Goal: Task Accomplishment & Management: Use online tool/utility

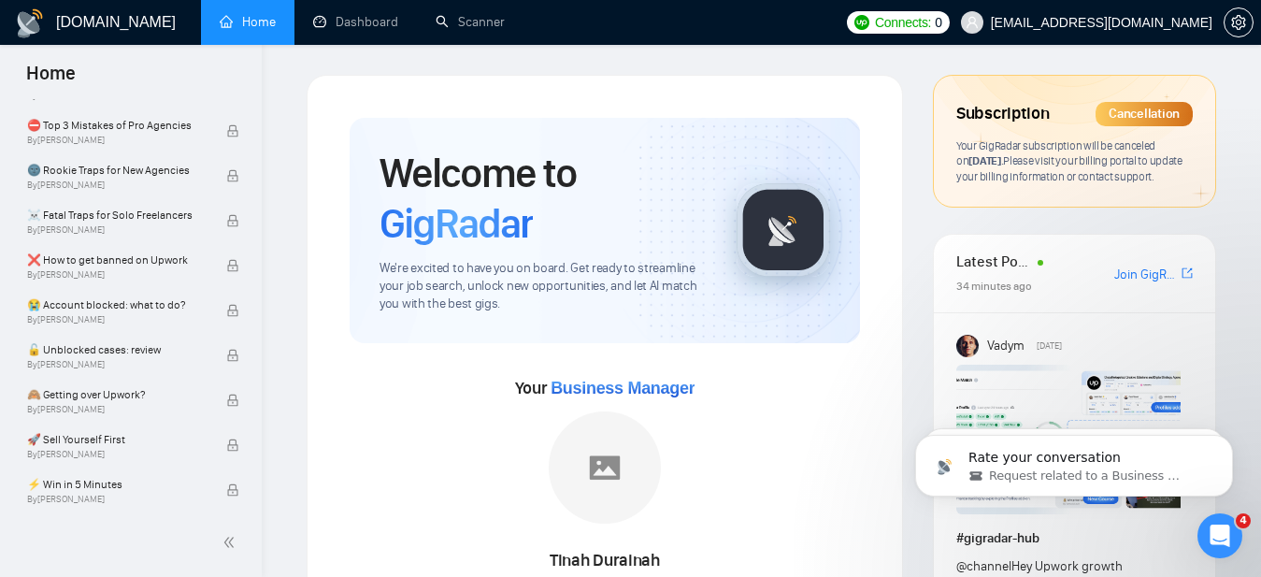
scroll to position [1580, 0]
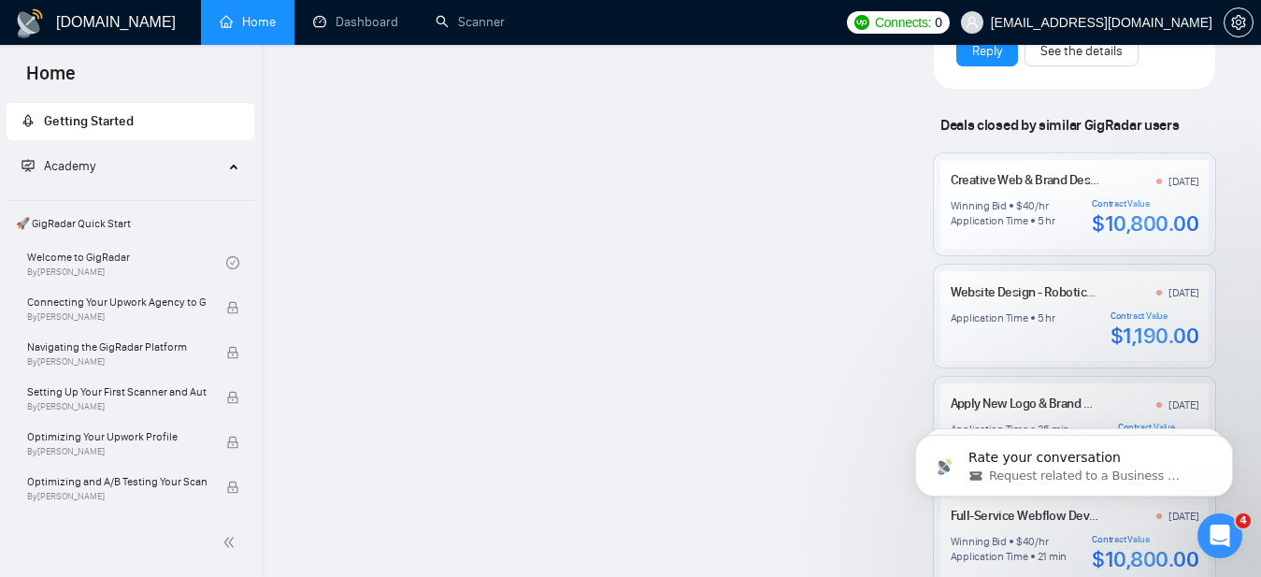
scroll to position [1697, 0]
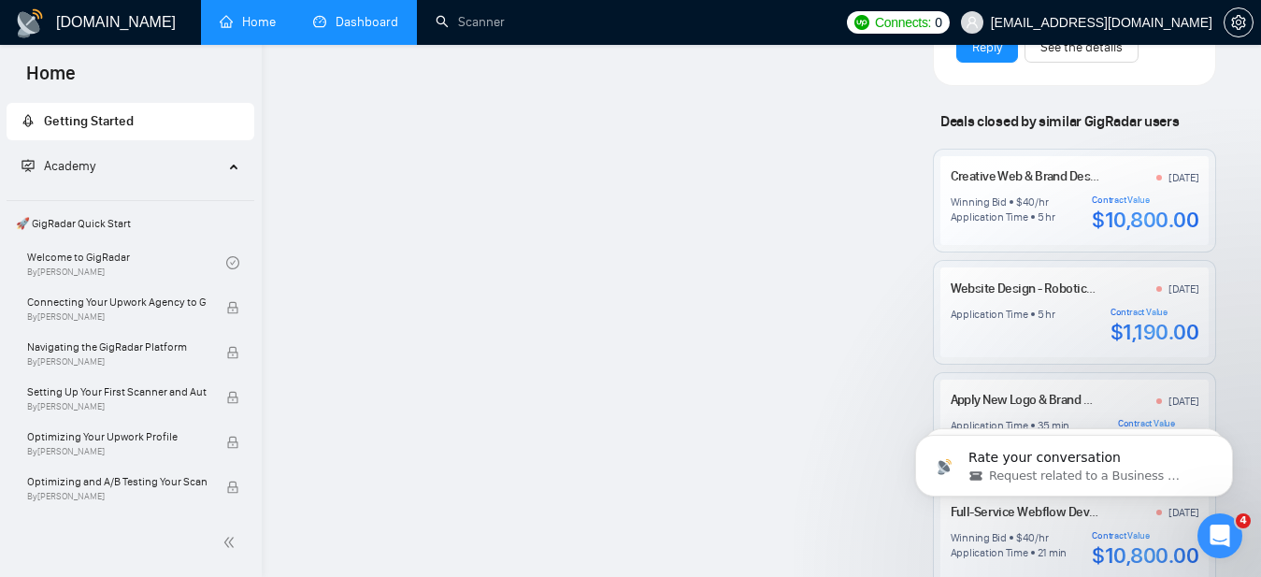
click at [343, 17] on link "Dashboard" at bounding box center [355, 22] width 85 height 16
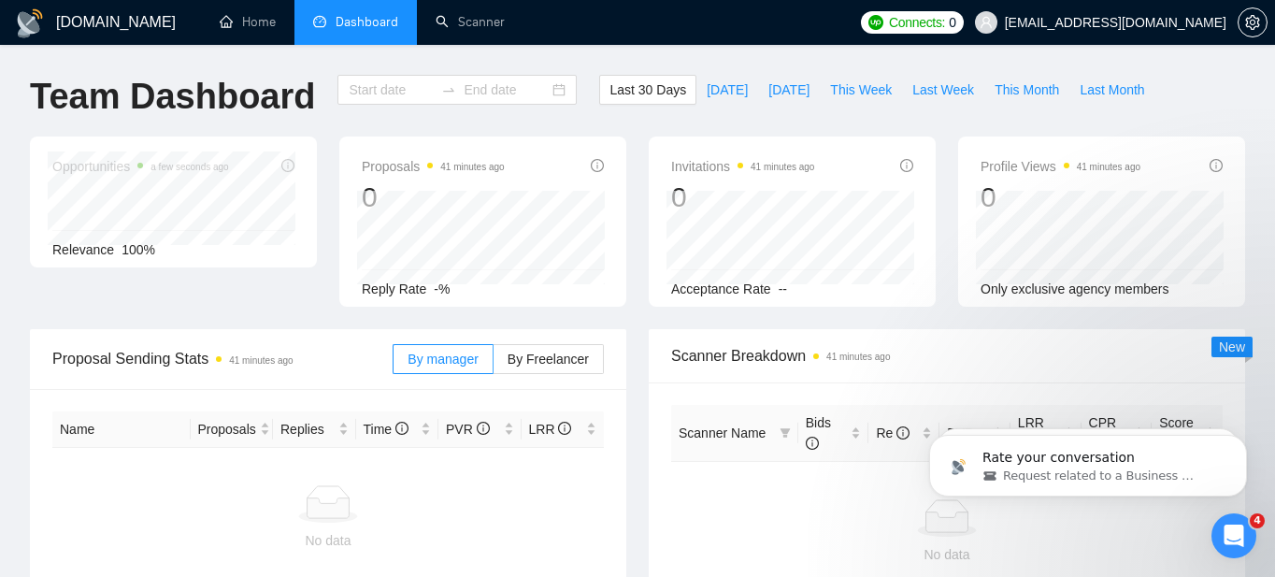
type input "[DATE]"
type input "2025-09-29"
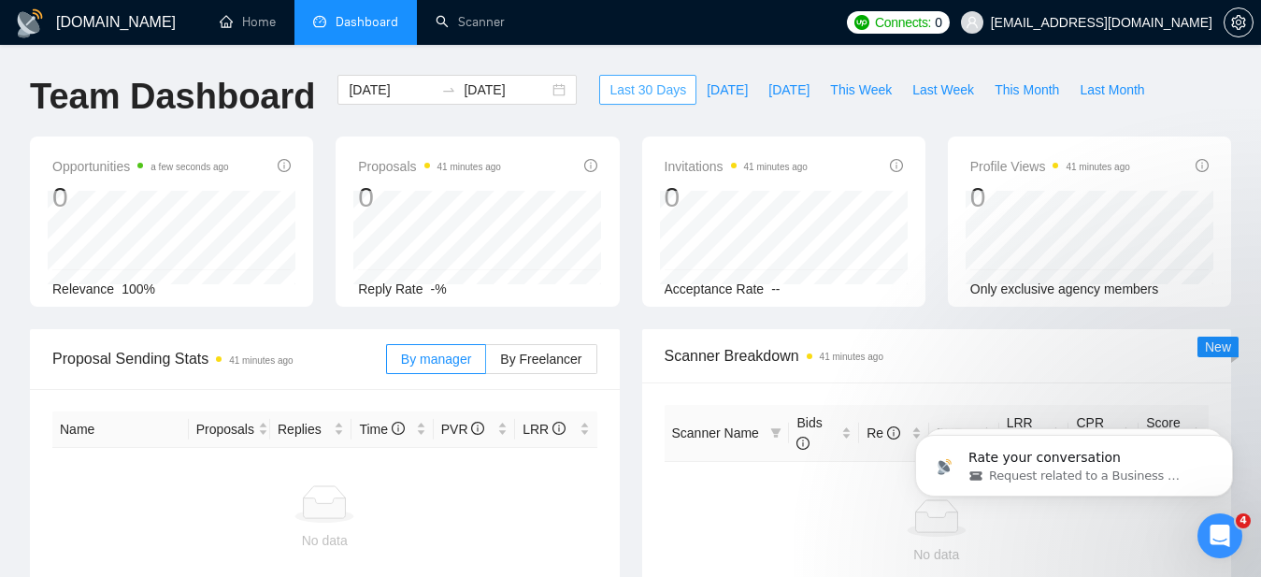
click at [622, 95] on span "Last 30 Days" at bounding box center [647, 89] width 77 height 21
click at [476, 28] on link "Scanner" at bounding box center [470, 22] width 69 height 16
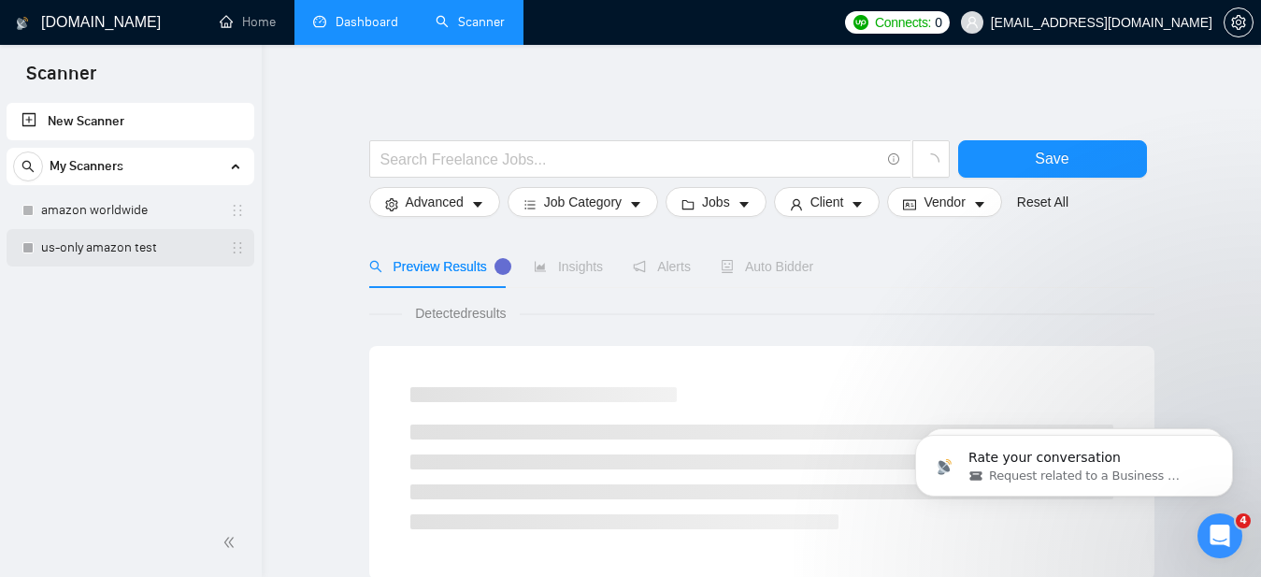
click at [104, 250] on link "us-only amazon test" at bounding box center [130, 247] width 178 height 37
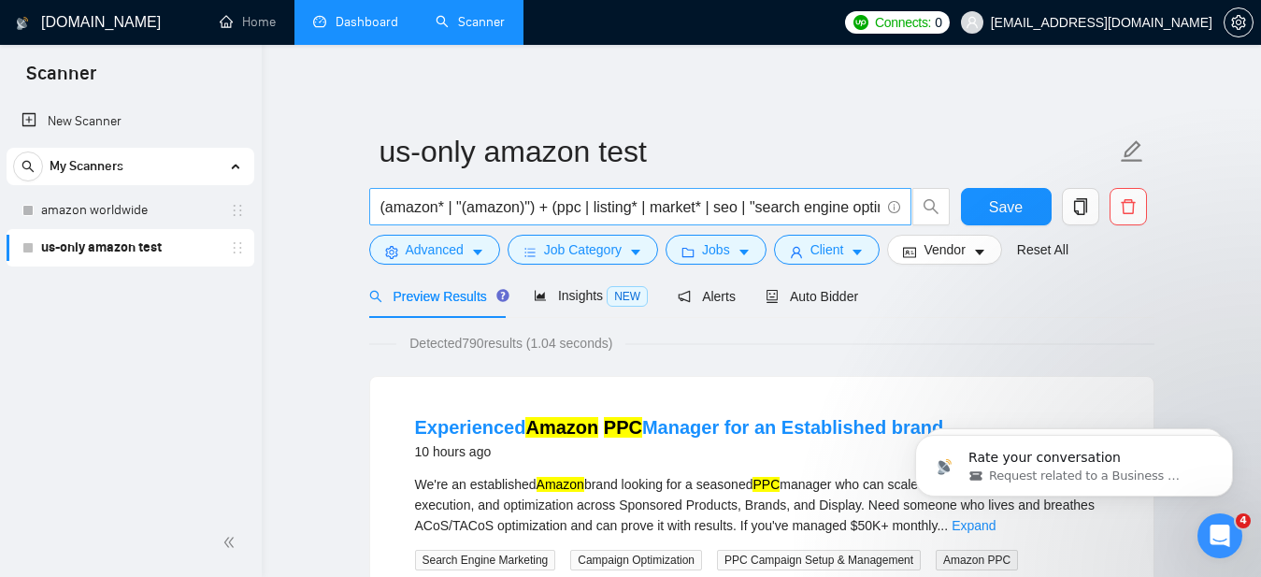
click at [857, 208] on input "(amazon* | "(amazon)") + (ppc | listing* | market* | seo | "search engine optim…" at bounding box center [629, 206] width 499 height 23
click at [868, 208] on input "(amazon* | "(amazon)") + (ppc | listing* | market* | seo | "search engine optim…" at bounding box center [629, 206] width 499 height 23
click at [831, 213] on input "(amazon* | "(amazon)") + (ppc | listing* | market* | seo | "search engine optim…" at bounding box center [629, 206] width 499 height 23
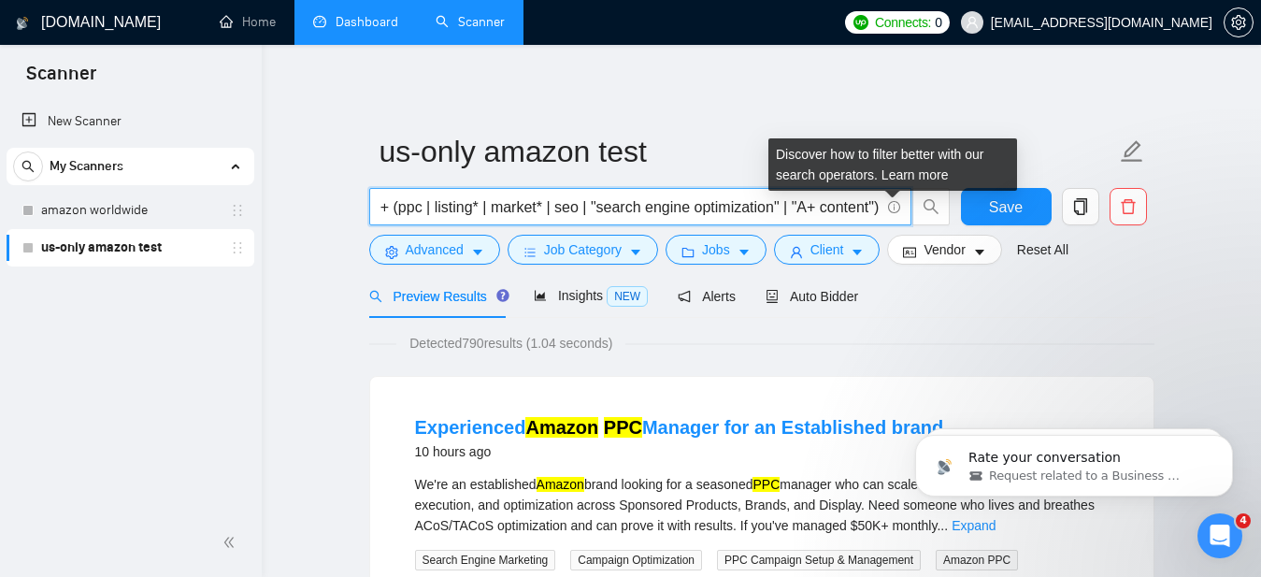
drag, startPoint x: 846, startPoint y: 211, endPoint x: 891, endPoint y: 211, distance: 44.9
click at [891, 211] on span "(amazon* | "(amazon)") + (ppc | listing* | market* | seo | "search engine optim…" at bounding box center [640, 206] width 542 height 37
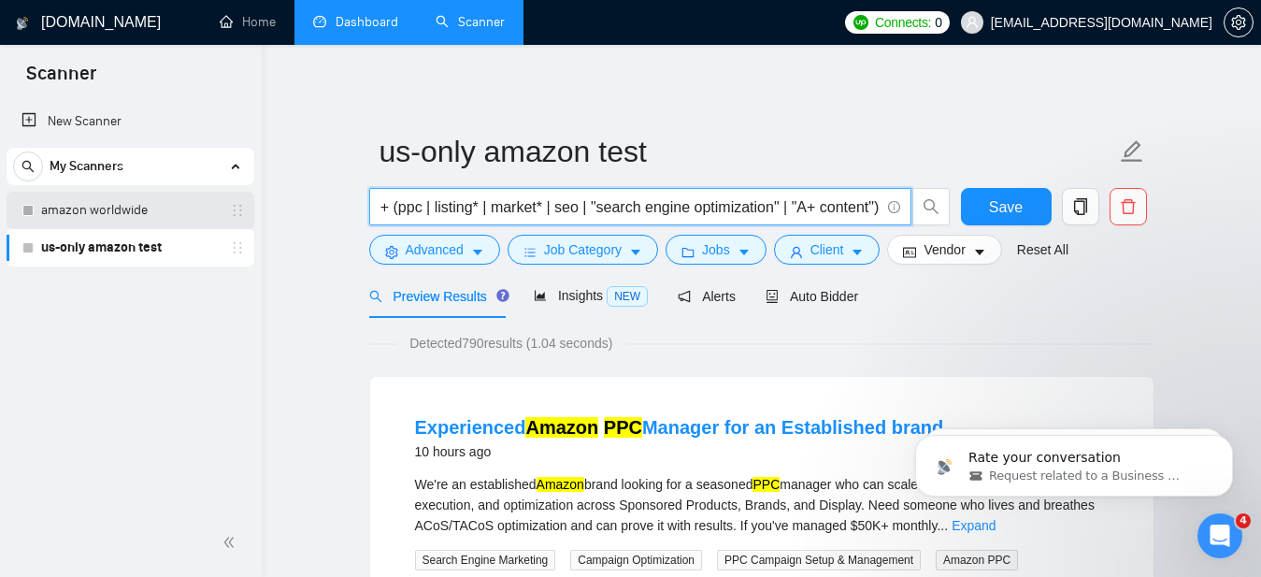
click at [117, 216] on link "amazon worldwide" at bounding box center [130, 210] width 178 height 37
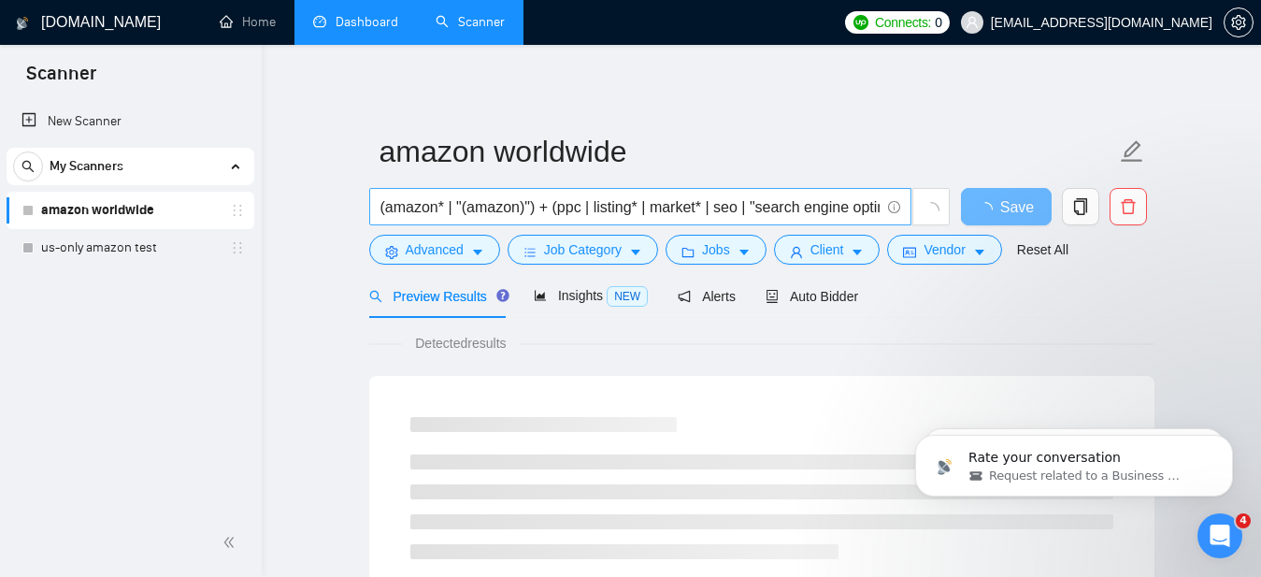
click at [873, 206] on input "(amazon* | "(amazon)") + (ppc | listing* | market* | seo | "search engine optim…" at bounding box center [629, 206] width 499 height 23
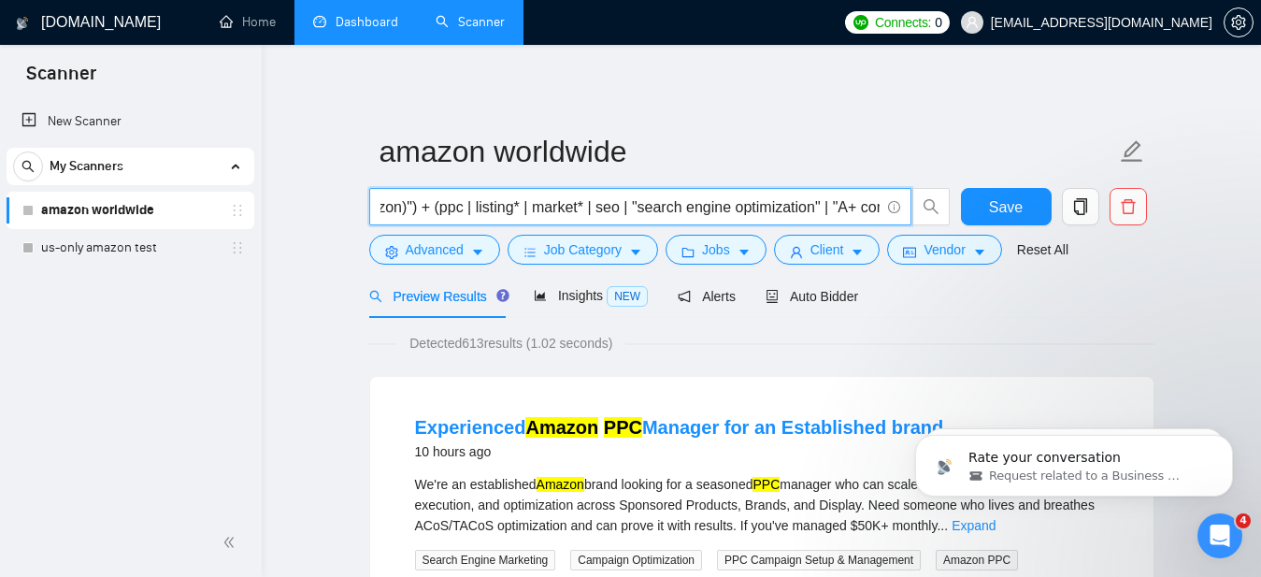
scroll to position [0, 179]
drag, startPoint x: 859, startPoint y: 208, endPoint x: 905, endPoint y: 208, distance: 45.8
click at [905, 208] on span "(amazon* | "(amazon)") + (ppc | listing* | market* | seo | "search engine optim…" at bounding box center [640, 206] width 542 height 37
click at [873, 208] on input "(amazon* | "(amazon)") + (ppc | listing* | market* | seo | "search engine optim…" at bounding box center [629, 206] width 499 height 23
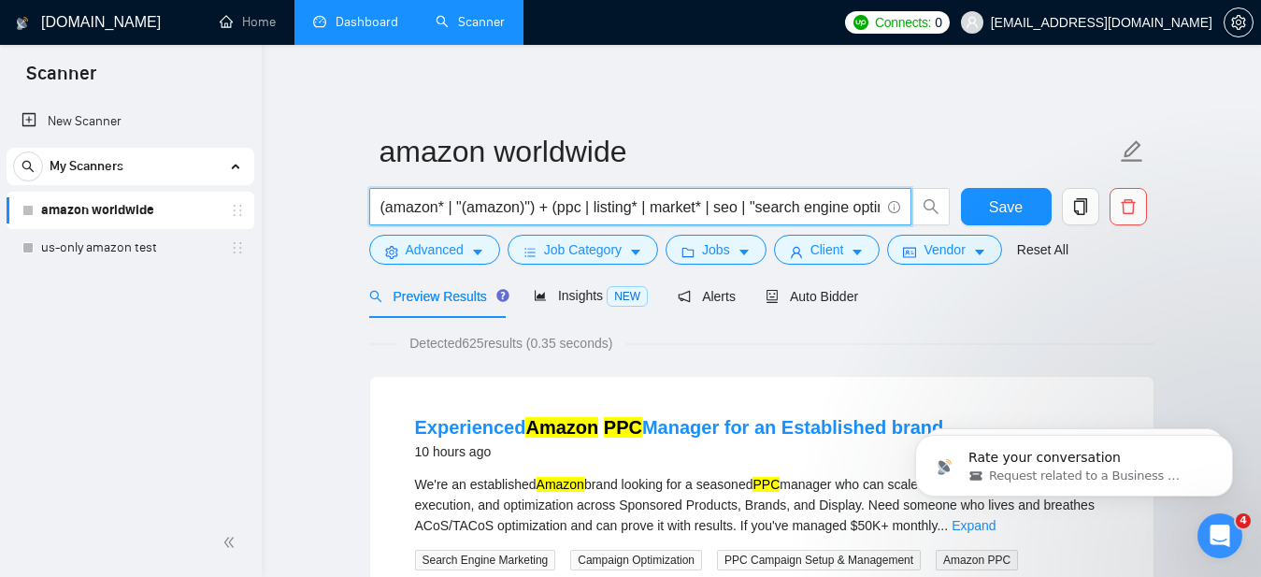
drag, startPoint x: 466, startPoint y: 209, endPoint x: 379, endPoint y: 209, distance: 87.9
click at [379, 209] on span "(amazon* | "(amazon)") + (ppc | listing* | market* | seo | "search engine optim…" at bounding box center [640, 206] width 542 height 37
click at [828, 207] on input "(amazon* | "(amazon)") + (ppc | listing* | market* | seo | "search engine optim…" at bounding box center [629, 206] width 499 height 23
drag, startPoint x: 856, startPoint y: 208, endPoint x: 880, endPoint y: 209, distance: 23.4
click at [880, 209] on span "(amazon* | "(amazon)") + (ppc | listing* | market* | seo | "search engine optim…" at bounding box center [640, 206] width 542 height 37
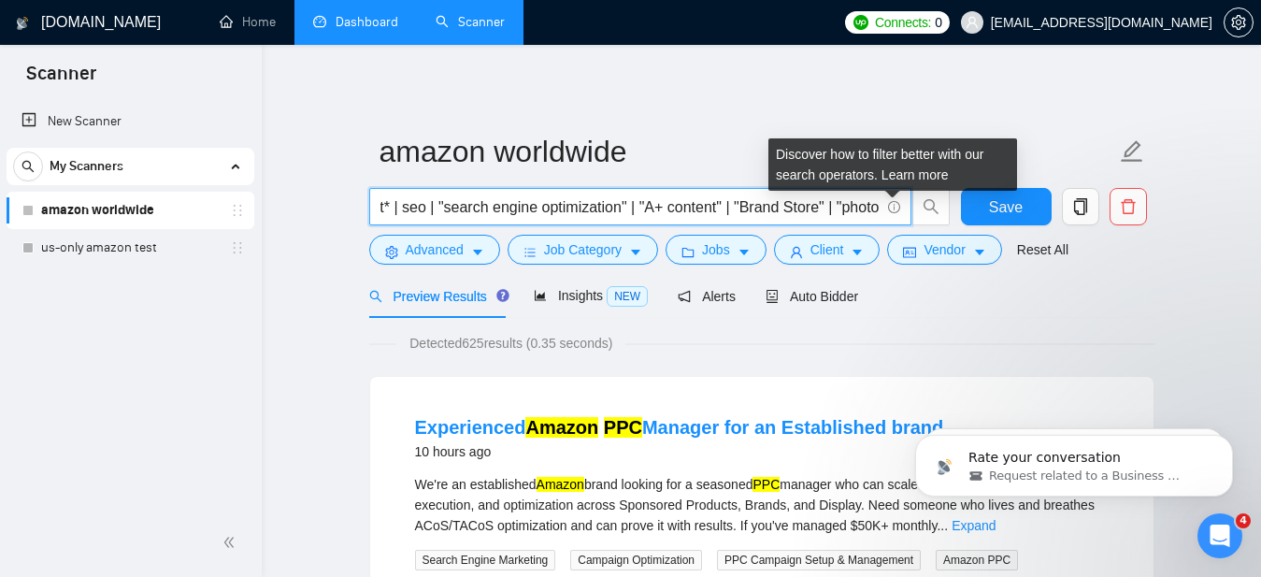
scroll to position [0, 451]
drag, startPoint x: 861, startPoint y: 208, endPoint x: 899, endPoint y: 211, distance: 38.4
click at [899, 211] on span "(amazon* | "(amazon)") + (ppc | listing* | market* | seo | "search engine optim…" at bounding box center [640, 206] width 542 height 37
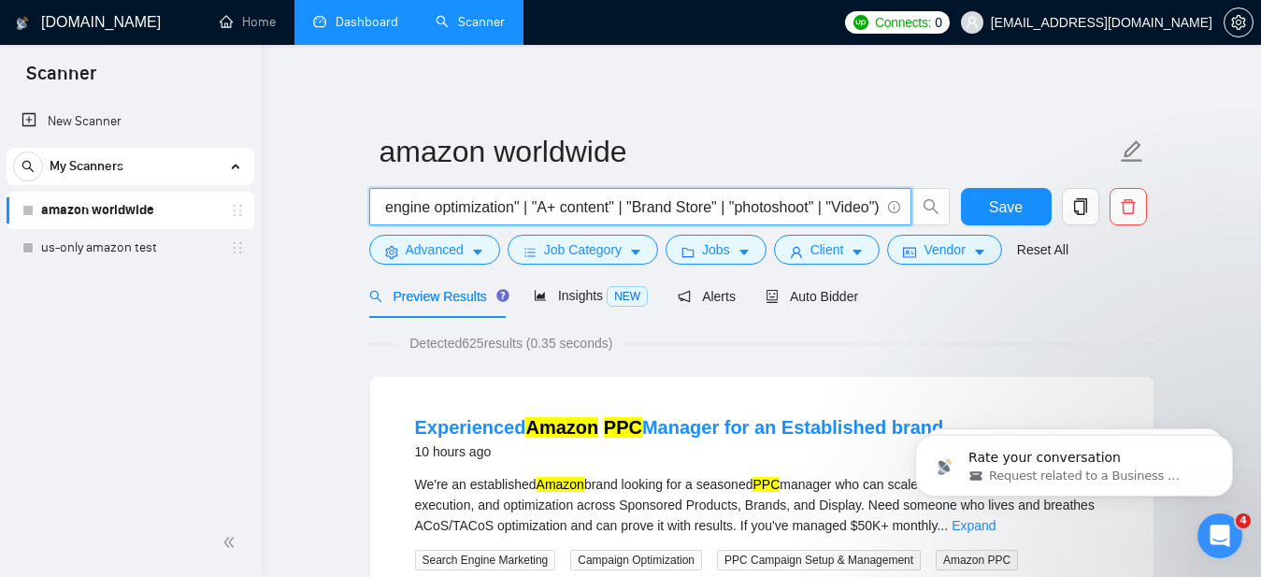
click at [871, 208] on input "(amazon* | "(amazon)") + (ppc | listing* | market* | seo | "search engine optim…" at bounding box center [629, 206] width 499 height 23
click at [867, 206] on input "(amazon* | "(amazon)") + (ppc | listing* | market* | seo | "search engine optim…" at bounding box center [629, 206] width 499 height 23
drag, startPoint x: 856, startPoint y: 206, endPoint x: 887, endPoint y: 213, distance: 31.7
click at [887, 213] on span "(amazon* | "(amazon)") + (ppc | listing* | market* | seo | "search engine optim…" at bounding box center [640, 206] width 542 height 37
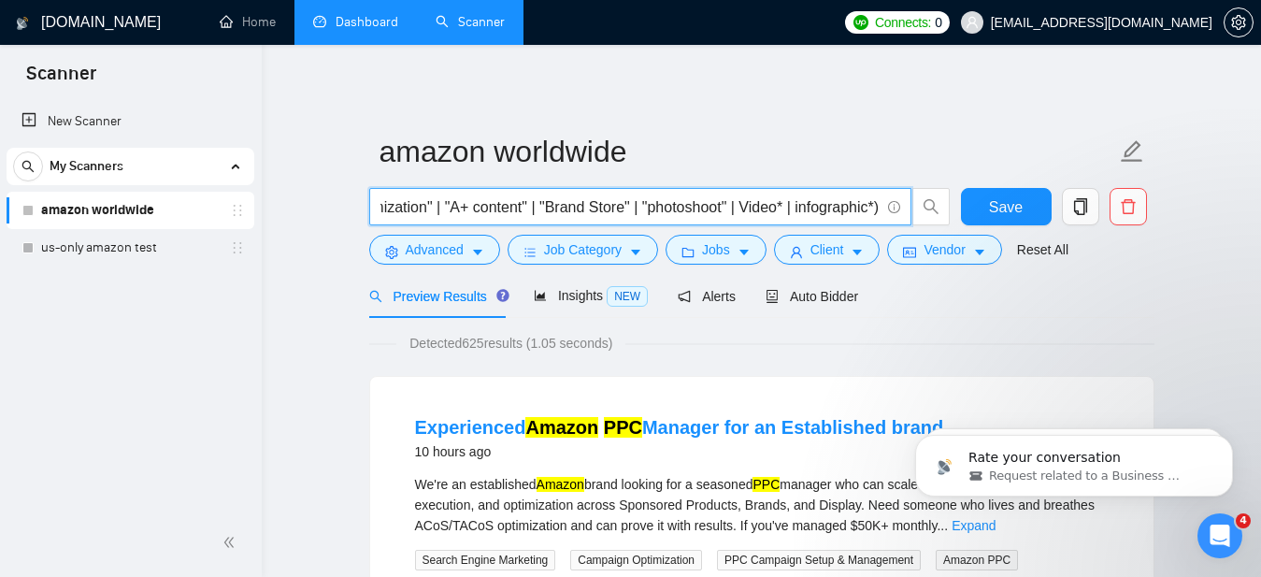
scroll to position [0, 539]
drag, startPoint x: 870, startPoint y: 206, endPoint x: 902, endPoint y: 205, distance: 31.8
click at [902, 205] on span "(amazon* | "(amazon)") + (ppc | listing* | market* | seo | "search engine optim…" at bounding box center [640, 206] width 542 height 37
click at [721, 216] on input "(amazon* | "(amazon)") + (ppc | listing* | market* | seo | "search engine optim…" at bounding box center [629, 206] width 499 height 23
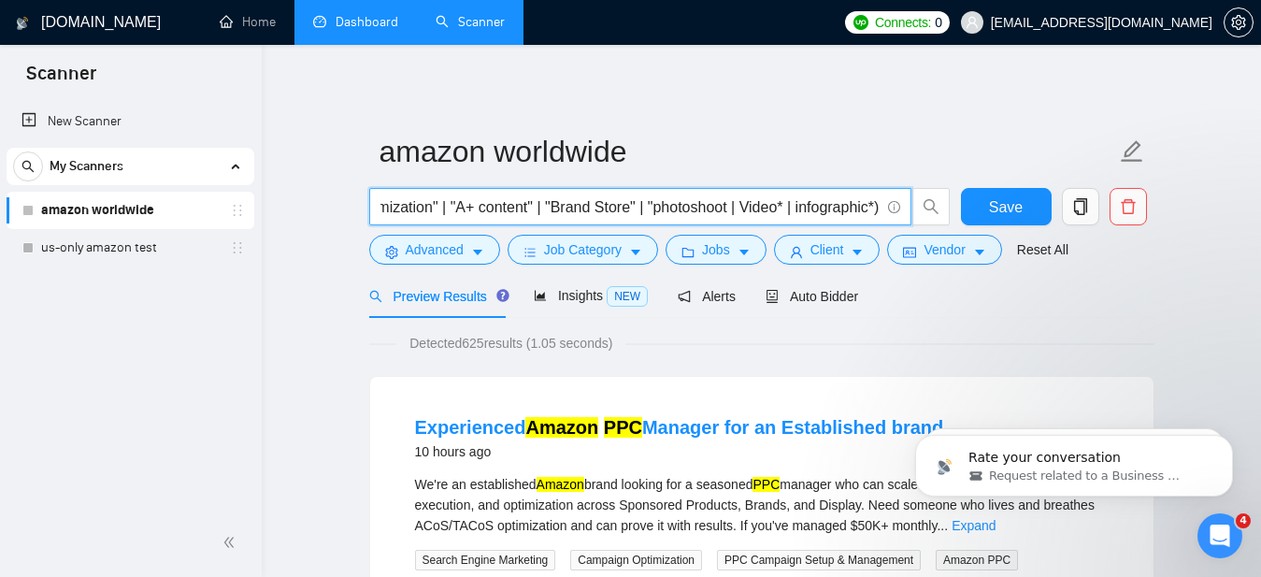
click at [643, 203] on input "(amazon* | "(amazon)") + (ppc | listing* | market* | seo | "search engine optim…" at bounding box center [629, 206] width 499 height 23
drag, startPoint x: 501, startPoint y: 207, endPoint x: 393, endPoint y: 208, distance: 108.4
click at [393, 208] on input "(amazon* | "(amazon)") + (ppc | listing* | market* | seo | "search engine optim…" at bounding box center [629, 206] width 499 height 23
click at [488, 201] on input "(amazon* | "(amazon)") + (ppc | listing* | market* | seo | "search engine optim…" at bounding box center [629, 206] width 499 height 23
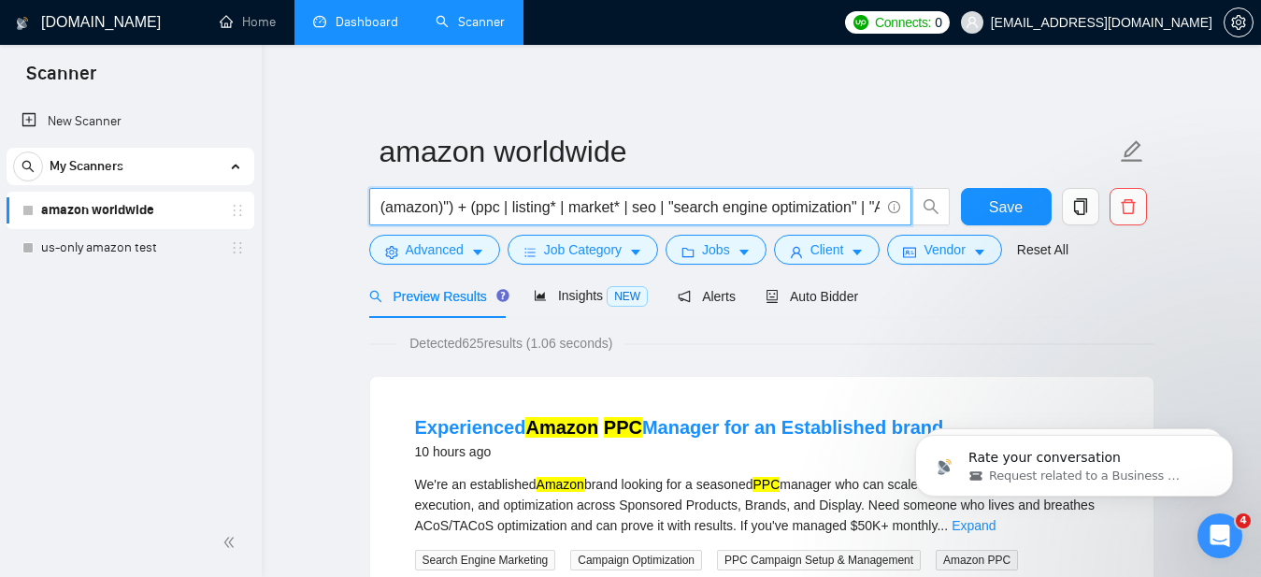
scroll to position [0, 68]
drag, startPoint x: 432, startPoint y: 208, endPoint x: 397, endPoint y: 208, distance: 34.6
click at [397, 208] on input "(amazon* | "(amazon)") + (ppc | listing* | market* | seo | "search engine optim…" at bounding box center [629, 206] width 499 height 23
click at [423, 205] on input "(amazon* | "(amazon)") + (ppc | listing* | market* | seo | "search engine optim…" at bounding box center [629, 206] width 499 height 23
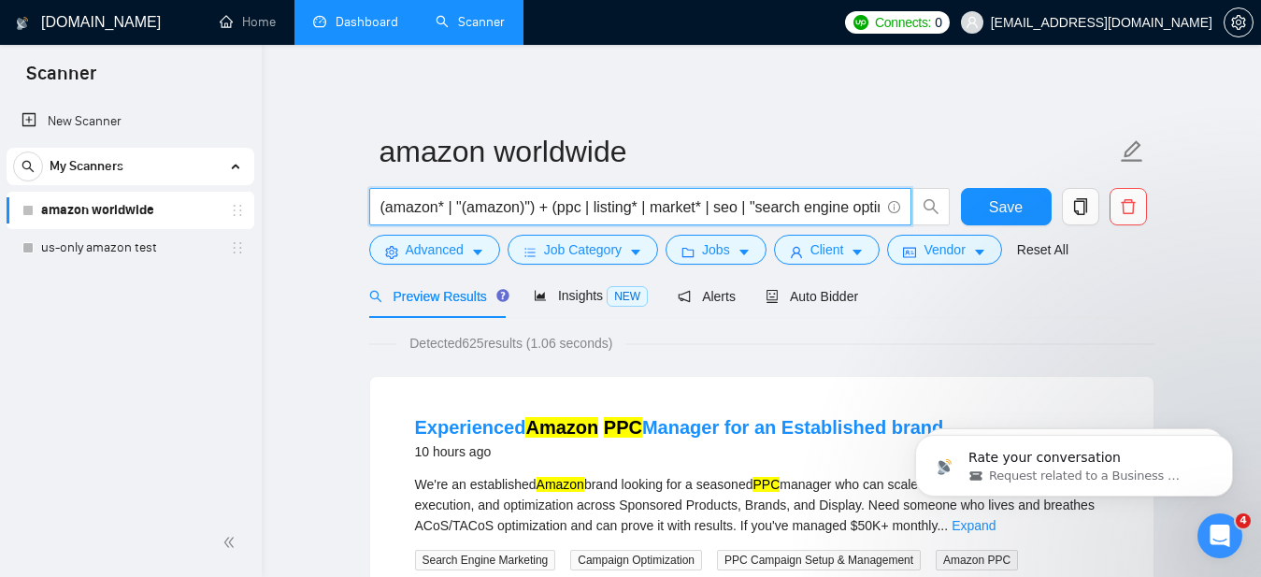
drag, startPoint x: 438, startPoint y: 209, endPoint x: 356, endPoint y: 208, distance: 82.3
type input "(amazon* | "(amazon)") + (ppc | listing* | market* | seo | "search engine optim…"
click at [1029, 208] on button "Save" at bounding box center [1006, 206] width 91 height 37
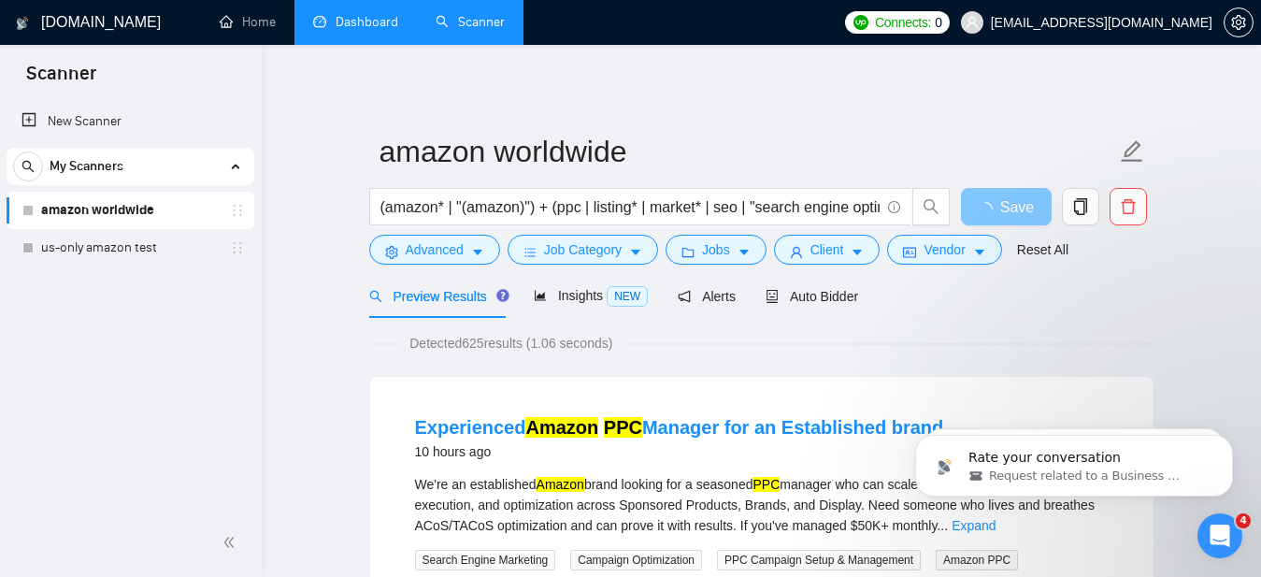
click at [1014, 208] on span "Save" at bounding box center [1017, 206] width 34 height 23
click at [580, 235] on button "Job Category" at bounding box center [583, 250] width 150 height 30
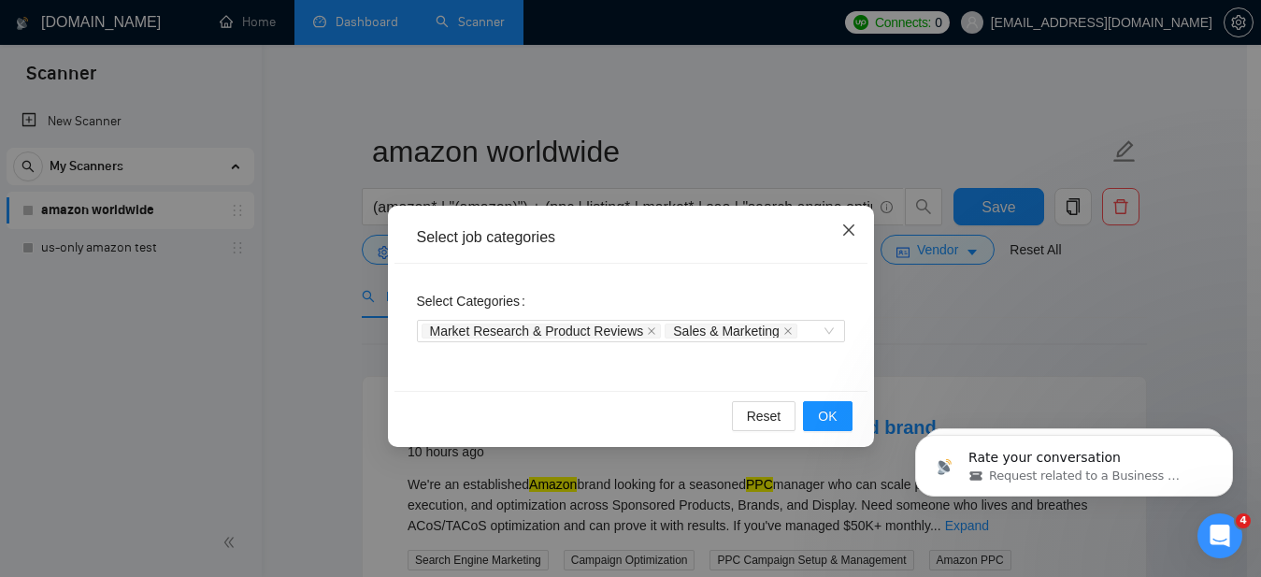
click at [850, 230] on icon "close" at bounding box center [848, 229] width 15 height 15
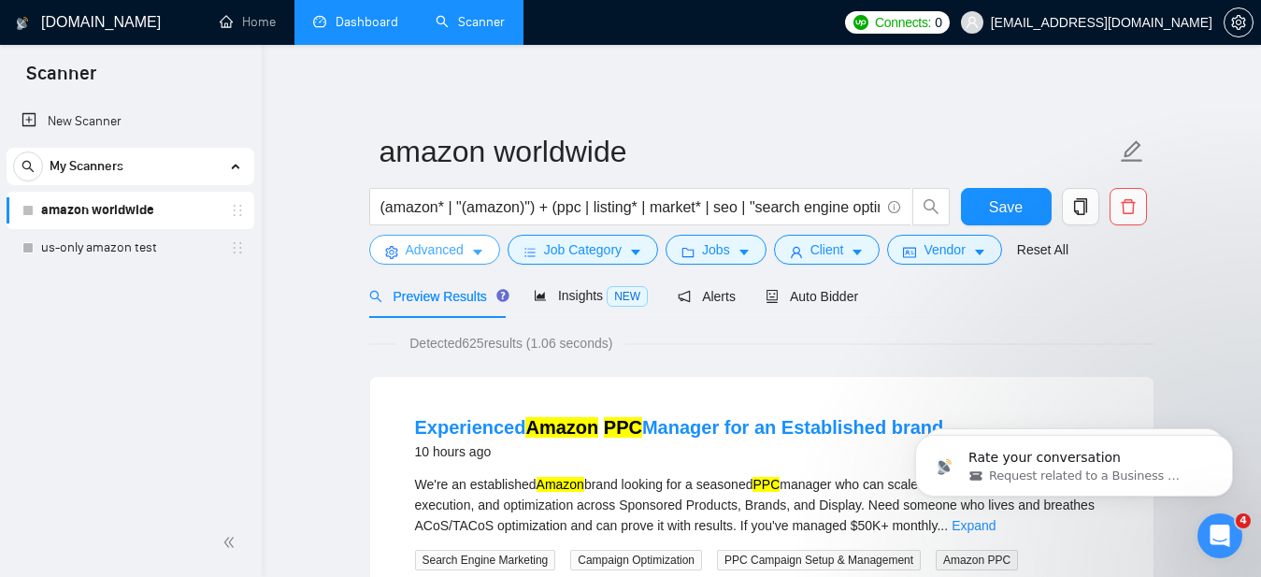
click at [454, 254] on span "Advanced" at bounding box center [435, 249] width 58 height 21
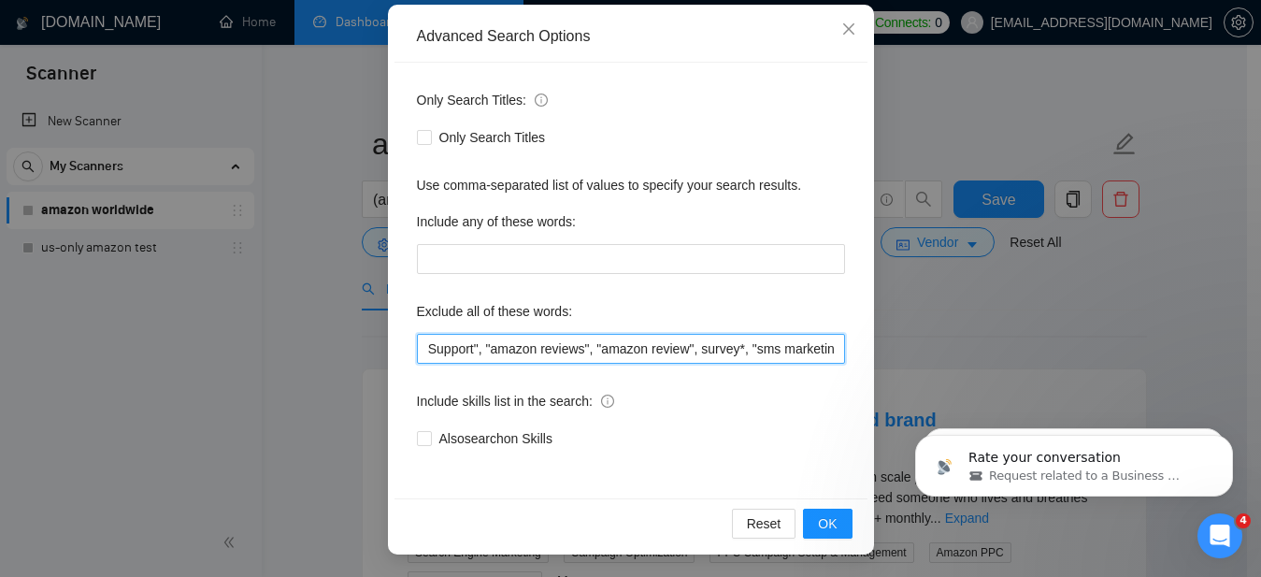
scroll to position [0, 132]
drag, startPoint x: 783, startPoint y: 352, endPoint x: 815, endPoint y: 352, distance: 31.8
click at [815, 352] on input ""Amazon Support", "amazon reviews", "amazon review", survey*, "sms marketing", …" at bounding box center [631, 349] width 428 height 30
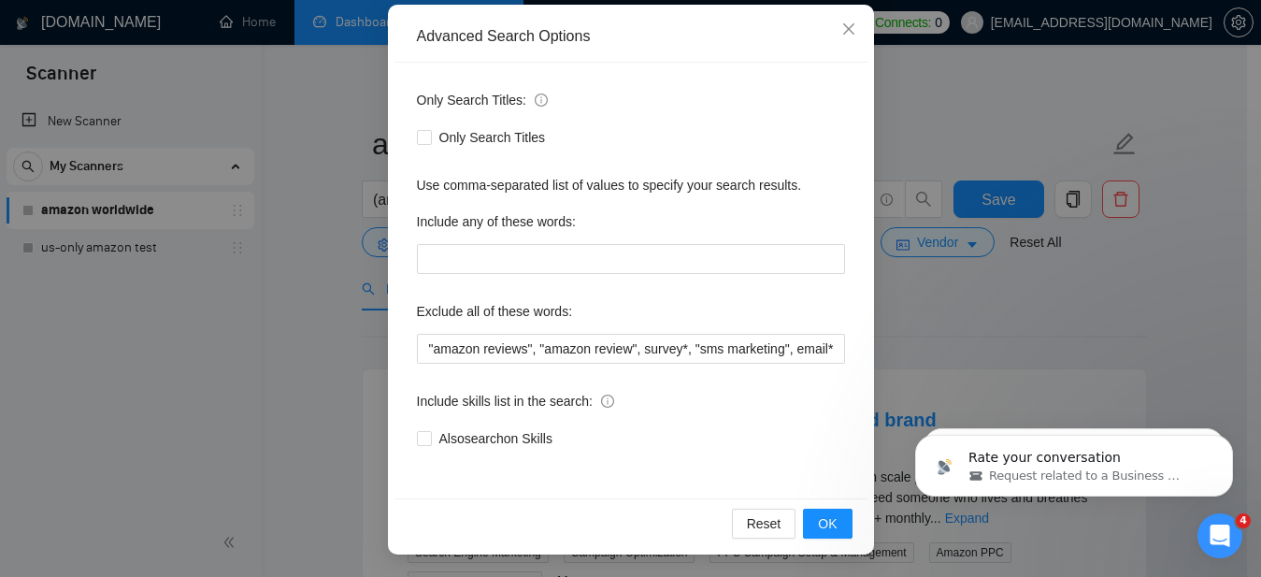
click at [781, 410] on div "Include skills list in the search:" at bounding box center [631, 404] width 428 height 37
click at [842, 33] on icon "close" at bounding box center [847, 28] width 11 height 11
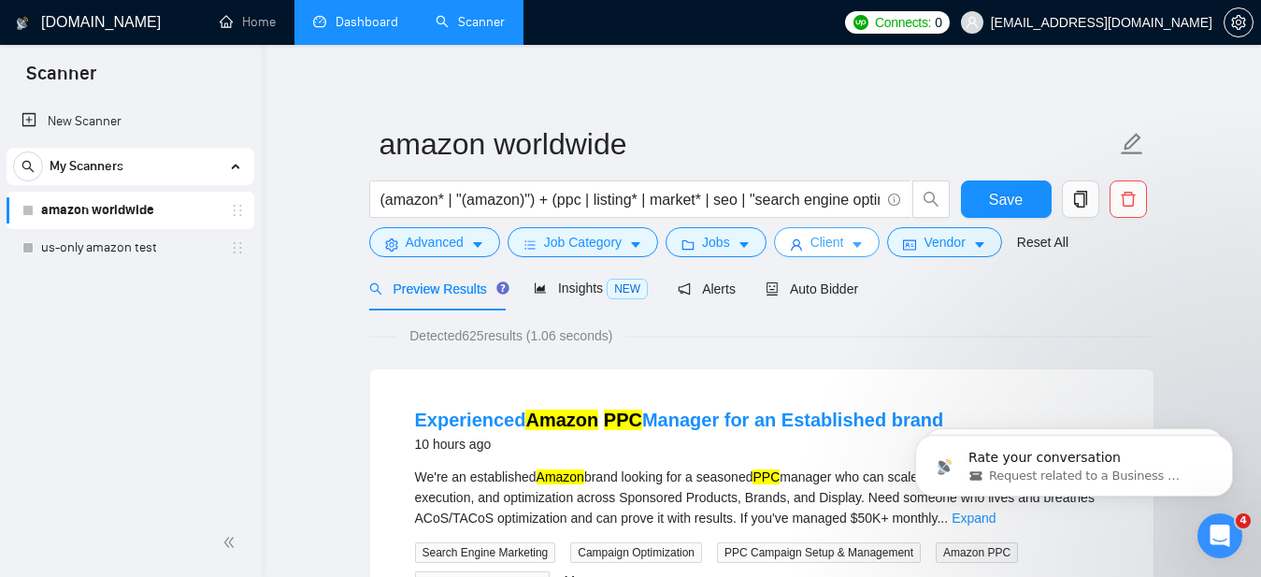
click at [842, 248] on span "Client" at bounding box center [827, 242] width 34 height 21
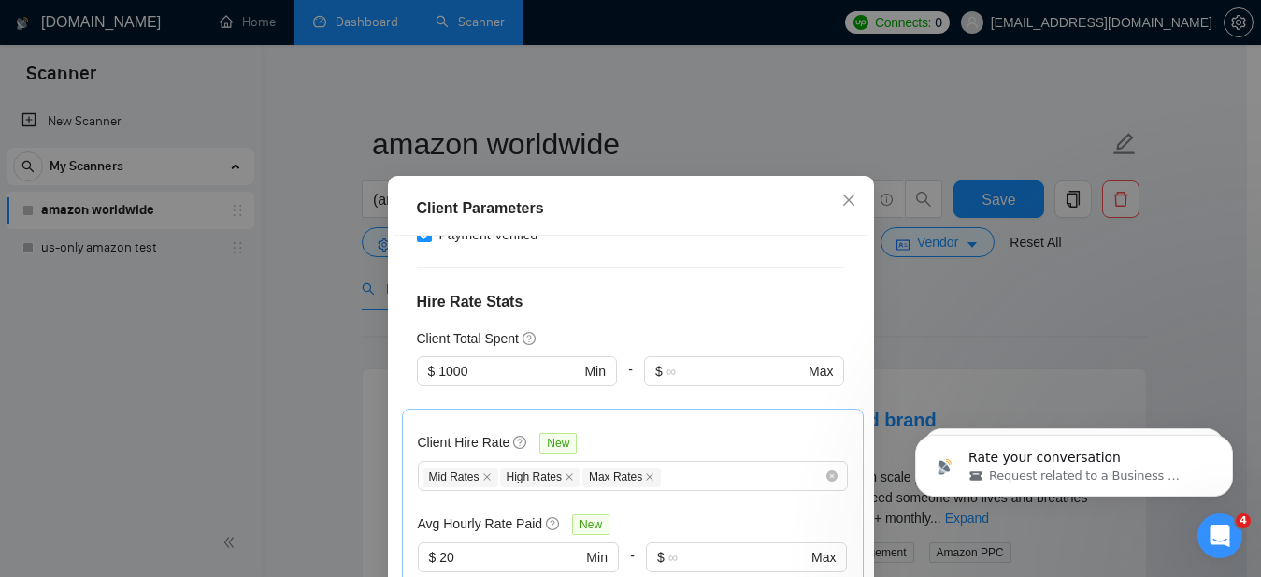
scroll to position [443, 0]
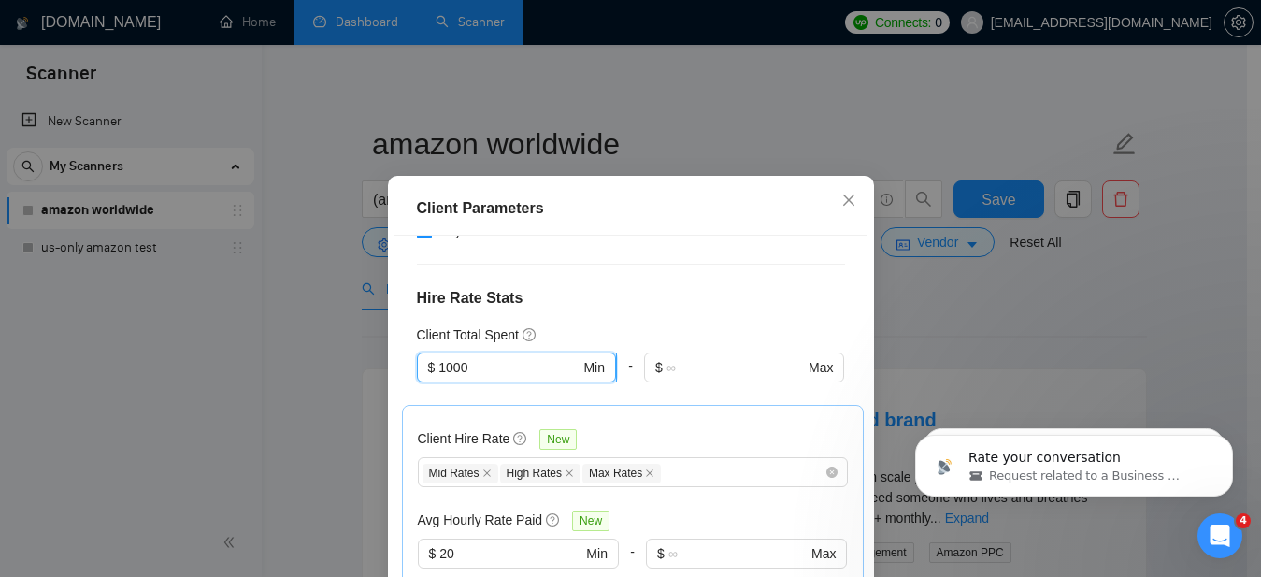
click at [497, 357] on input "1000" at bounding box center [508, 367] width 141 height 21
type input "500"
click at [646, 287] on h4 "Hire Rate Stats" at bounding box center [631, 298] width 428 height 22
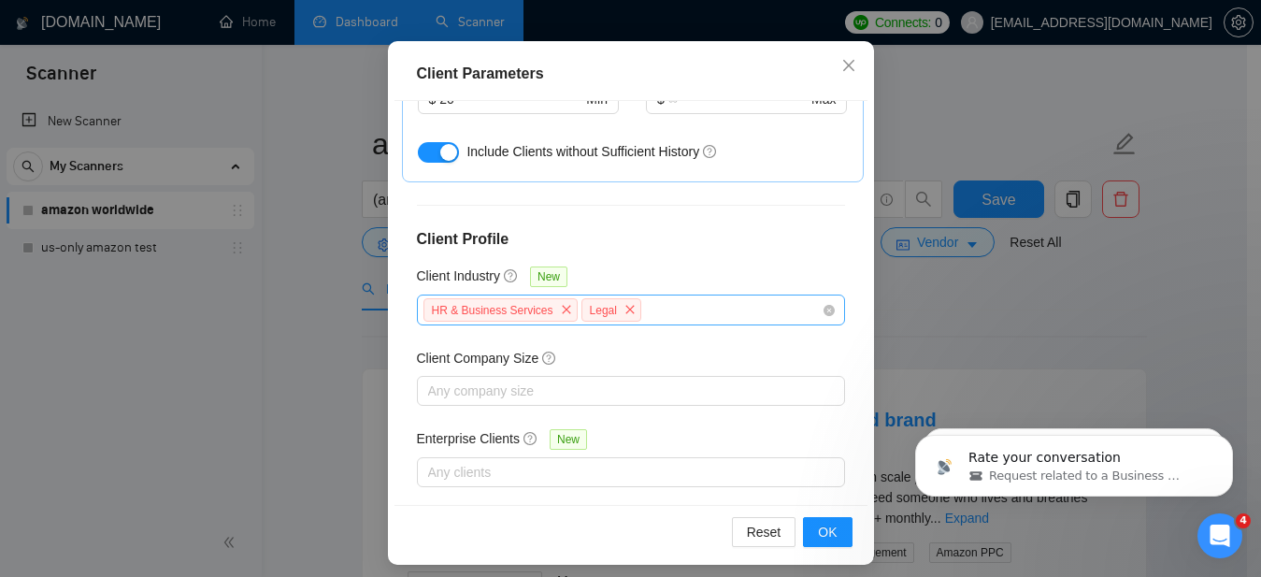
scroll to position [145, 0]
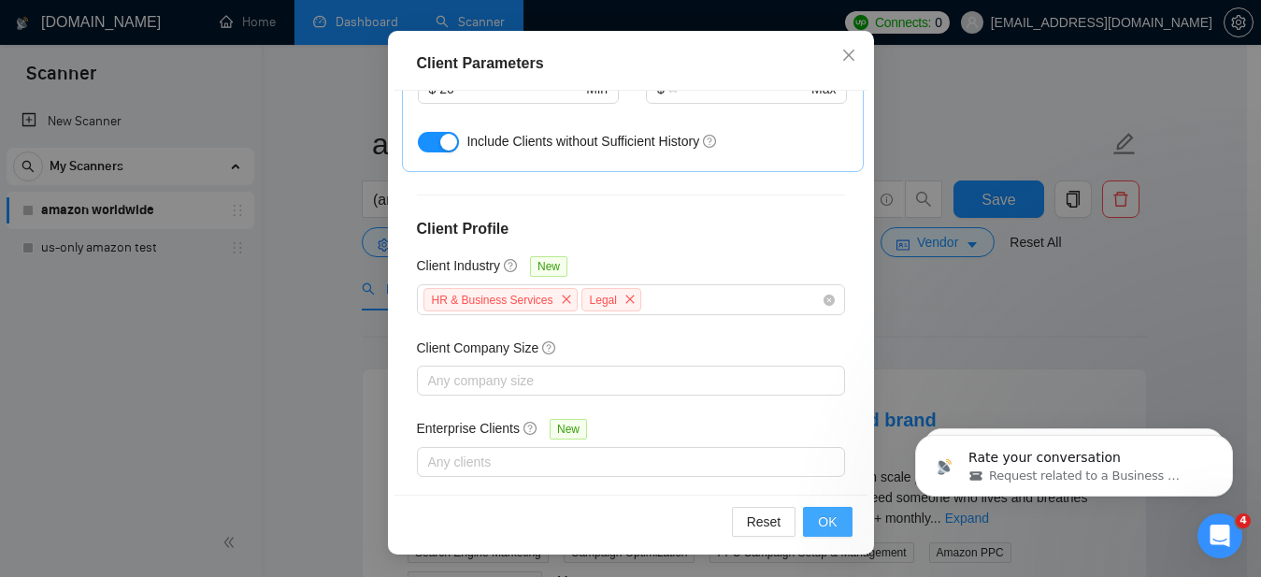
click at [818, 524] on span "OK" at bounding box center [827, 521] width 19 height 21
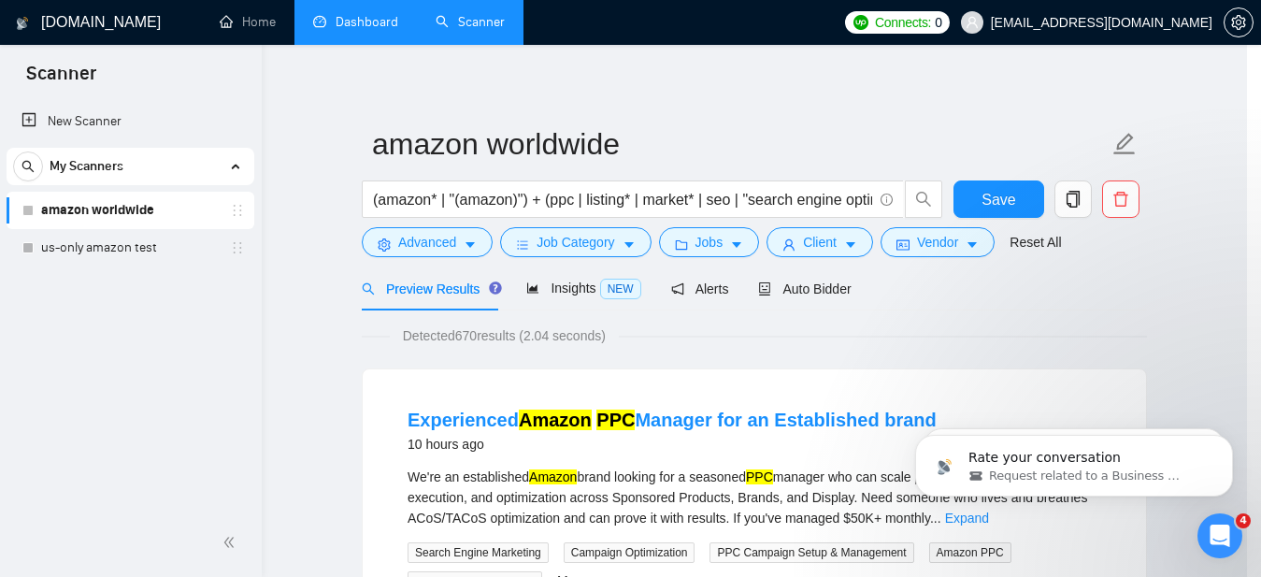
scroll to position [81, 0]
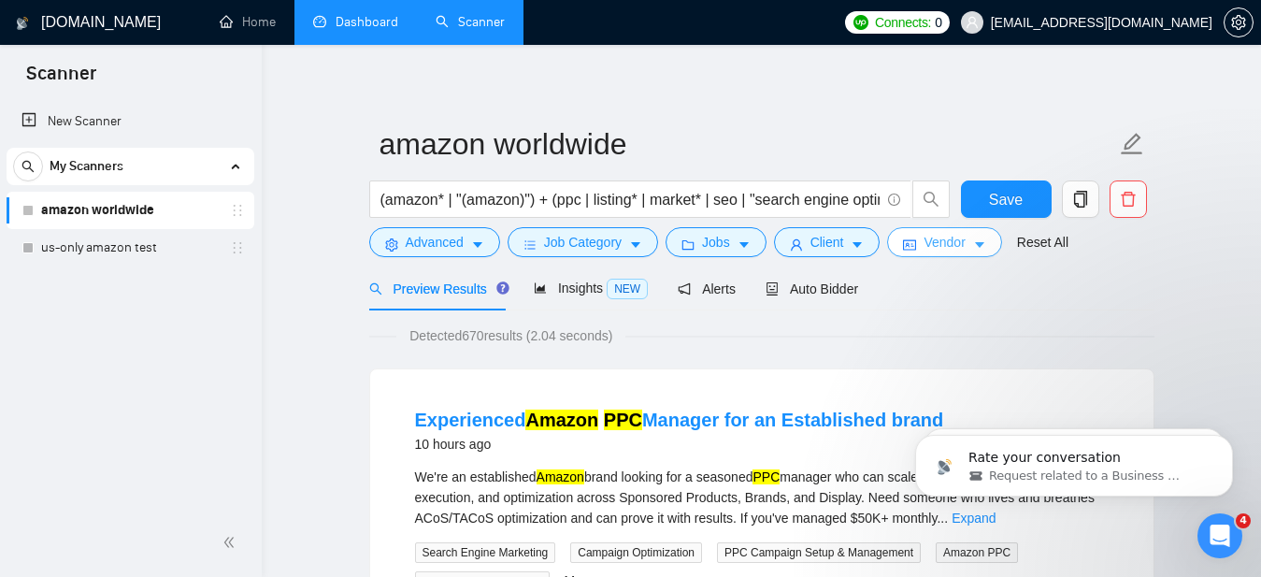
click at [916, 239] on icon "idcard" at bounding box center [909, 244] width 13 height 13
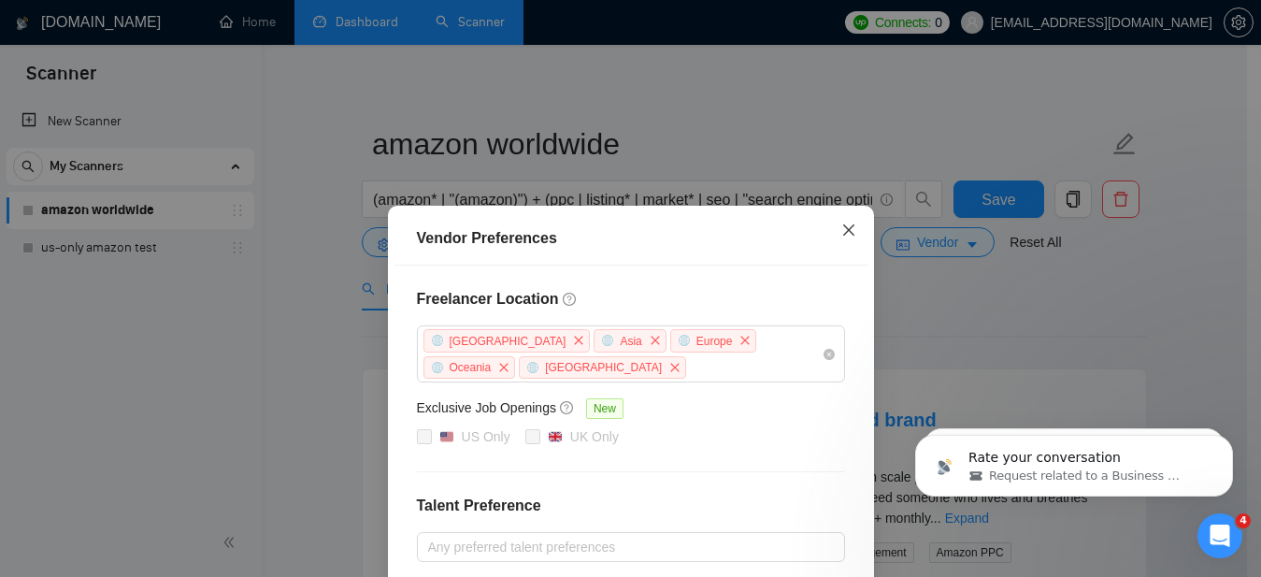
scroll to position [4, 0]
click at [841, 227] on icon "close" at bounding box center [848, 229] width 15 height 15
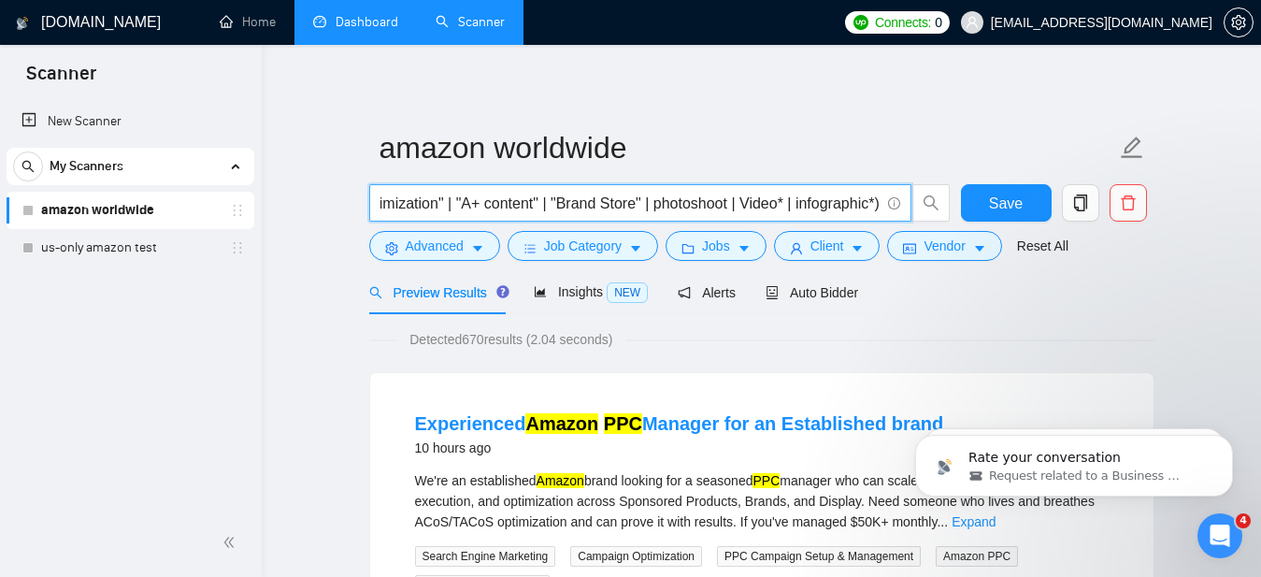
scroll to position [0, 525]
drag, startPoint x: 790, startPoint y: 205, endPoint x: 881, endPoint y: 207, distance: 91.6
click at [881, 207] on span "(amazon* | "(amazon)") + (ppc | listing* | market* | seo | "search engine optim…" at bounding box center [640, 202] width 542 height 37
click at [874, 203] on input "(amazon* | "(amazon)") + (ppc | listing* | market* | seo | "search engine optim…" at bounding box center [629, 203] width 499 height 23
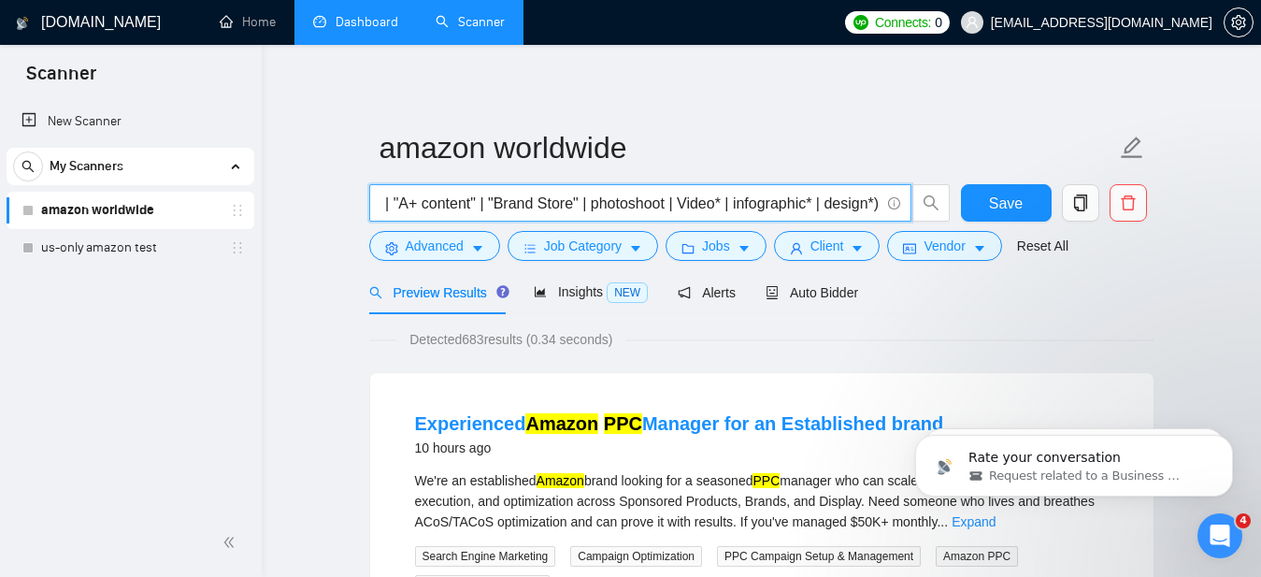
drag, startPoint x: 849, startPoint y: 204, endPoint x: 882, endPoint y: 208, distance: 33.9
click at [882, 208] on span "(amazon* | "(amazon)") + (ppc | listing* | market* | seo | "search engine optim…" at bounding box center [640, 202] width 542 height 37
click at [768, 202] on input "(amazon* | "(amazon)") + (ppc | listing* | market* | seo | "search engine optim…" at bounding box center [629, 203] width 499 height 23
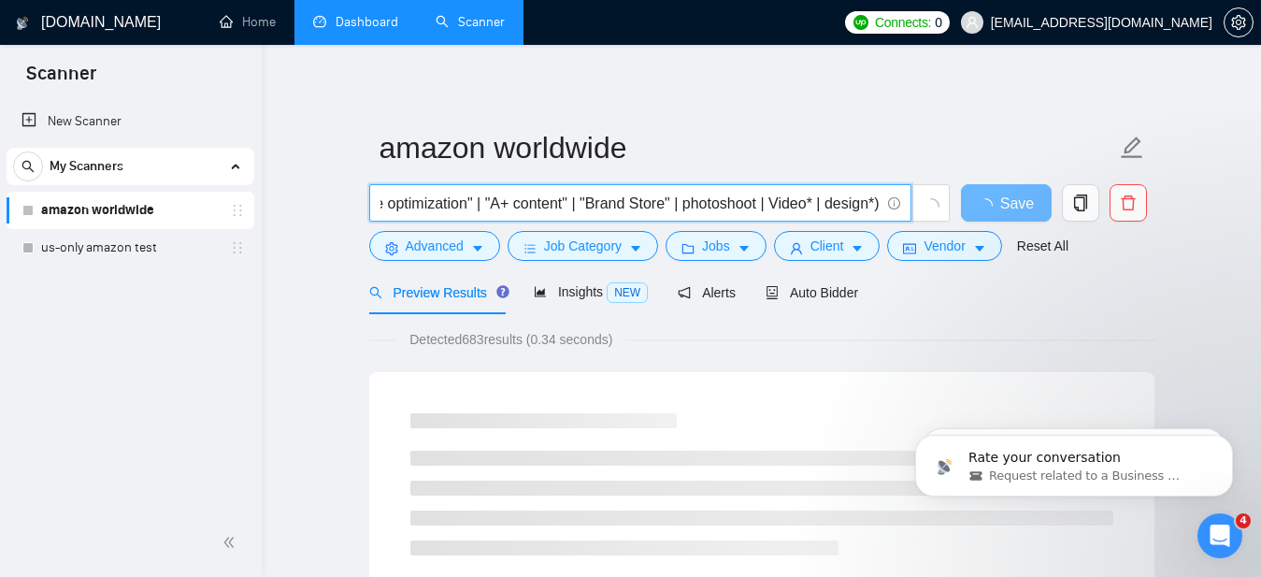
click at [955, 310] on div "Preview Results Insights NEW Alerts Auto Bidder" at bounding box center [761, 292] width 785 height 44
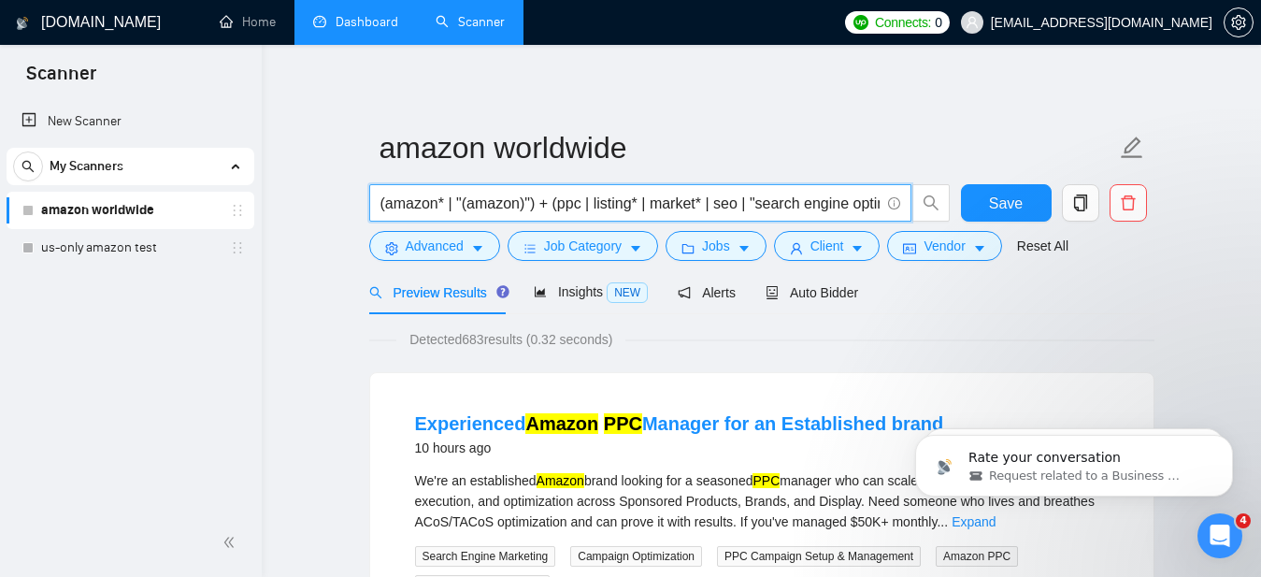
click at [790, 206] on input "(amazon* | "(amazon)") + (ppc | listing* | market* | seo | "search engine optim…" at bounding box center [629, 203] width 499 height 23
click at [823, 202] on input "(amazon* | "(amazon)") + (ppc | listing* | market* | seo | "search engine optim…" at bounding box center [629, 203] width 499 height 23
drag, startPoint x: 855, startPoint y: 200, endPoint x: 883, endPoint y: 207, distance: 28.8
click at [883, 207] on span "(amazon* | "(amazon)") + (ppc | listing* | market* | seo | "search engine optim…" at bounding box center [640, 202] width 542 height 37
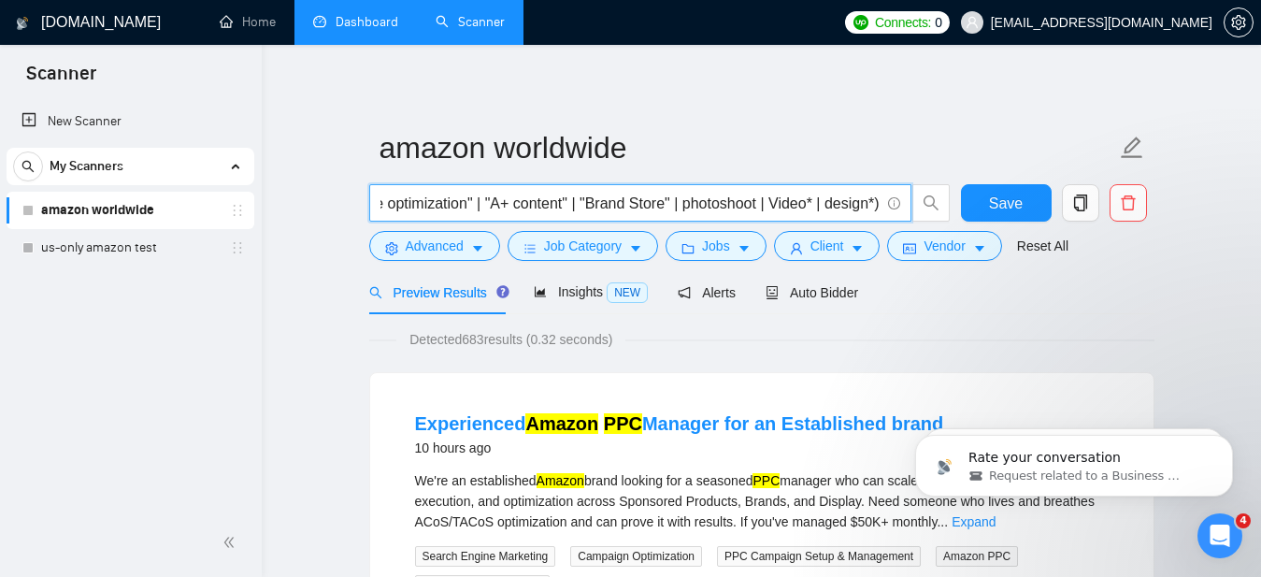
click at [616, 207] on input "(amazon* | "(amazon)") + (ppc | listing* | market* | seo | "search engine optim…" at bounding box center [629, 203] width 499 height 23
click at [657, 205] on input "(amazon* | "(amazon)") + (ppc | listing* | market* | seo | "search engine optim…" at bounding box center [629, 203] width 499 height 23
click at [662, 205] on input "(amazon* | "(amazon)") + (ppc | listing* | market* | seo | "search engine optim…" at bounding box center [629, 203] width 499 height 23
click at [618, 199] on input "(amazon* | "(amazon)") + (ppc | listing* | market* | seo | "search engine optim…" at bounding box center [629, 203] width 499 height 23
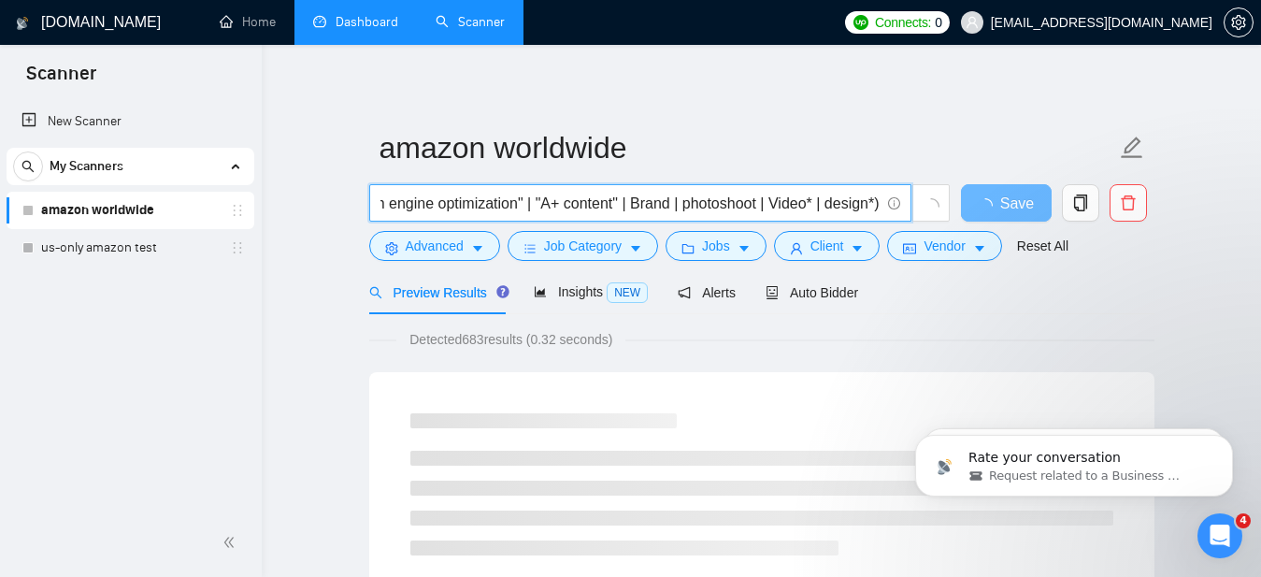
scroll to position [0, 440]
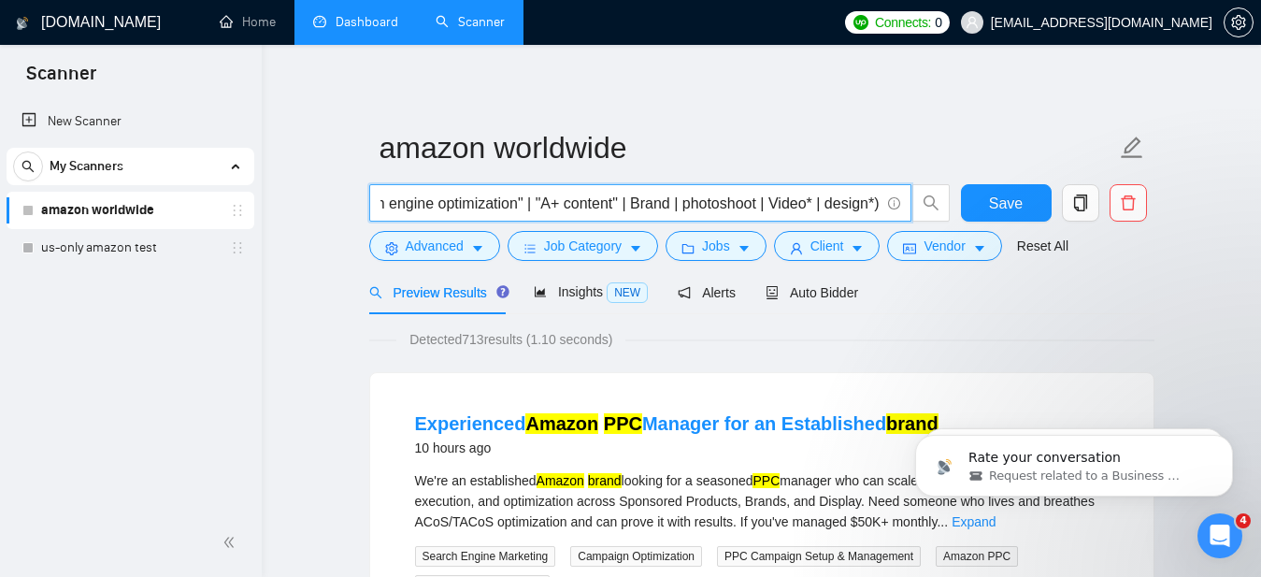
click at [666, 205] on input "(amazon* | "(amazon)") + (ppc | listing* | market* | seo | "search engine optim…" at bounding box center [629, 203] width 499 height 23
click at [663, 198] on input "(amazon* | "(amazon)") + (ppc | listing* | market* | seo | "search engine optim…" at bounding box center [629, 203] width 499 height 23
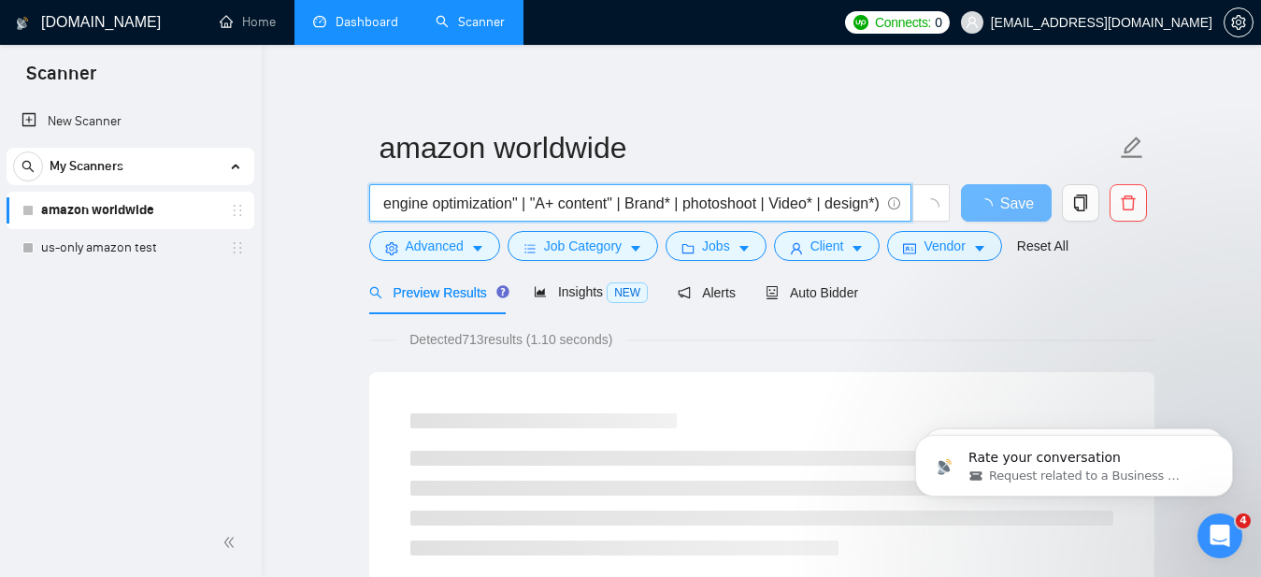
scroll to position [0, 0]
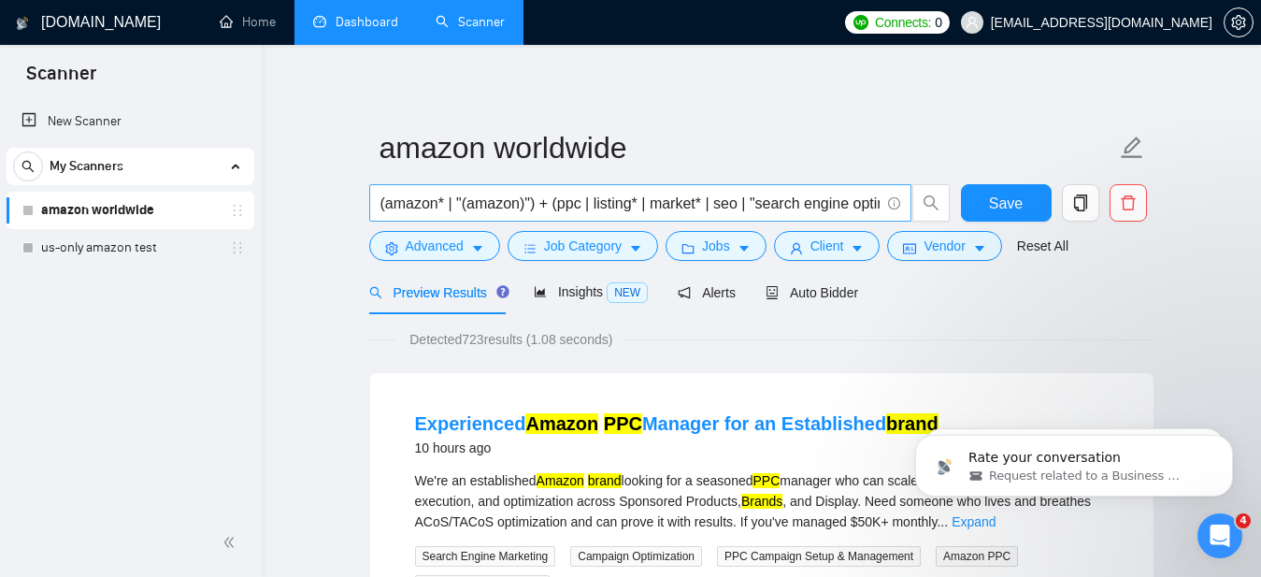
click at [839, 207] on input "(amazon* | "(amazon)") + (ppc | listing* | market* | seo | "search engine optim…" at bounding box center [629, 203] width 499 height 23
drag, startPoint x: 843, startPoint y: 206, endPoint x: 887, endPoint y: 209, distance: 44.1
click at [887, 209] on span "(amazon* | "(amazon)") + (ppc | listing* | market* | seo | "search engine optim…" at bounding box center [640, 202] width 542 height 37
click at [786, 203] on input "(amazon* | "(amazon)") + (ppc | listing* | market* | seo | "search engine optim…" at bounding box center [629, 203] width 499 height 23
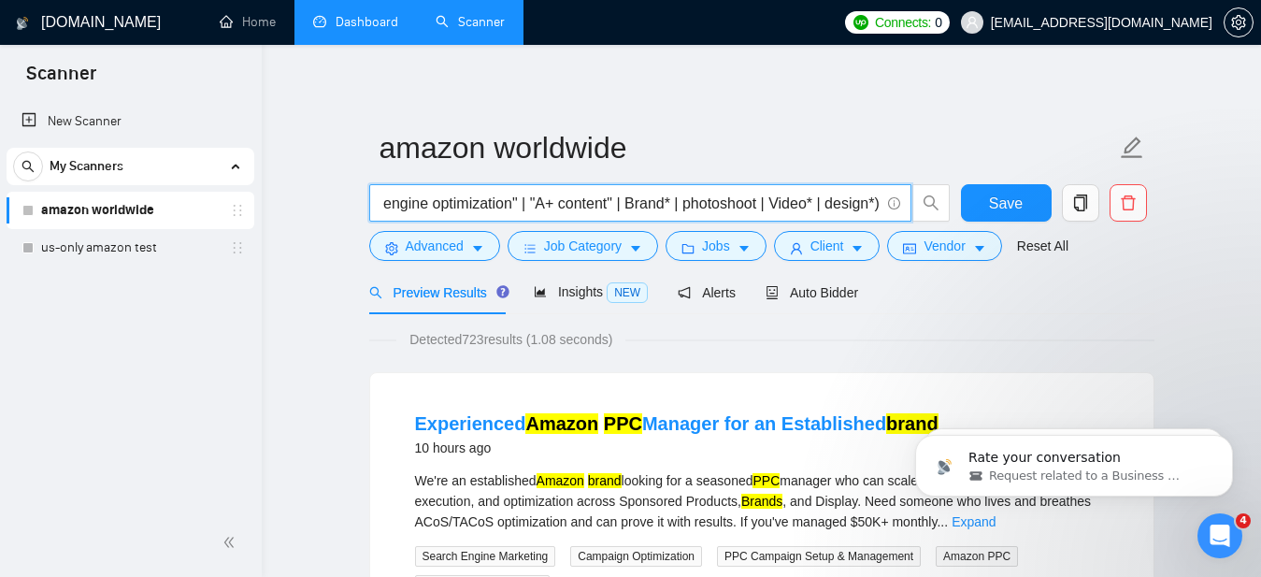
click at [786, 203] on input "(amazon* | "(amazon)") + (ppc | listing* | market* | seo | "search engine optim…" at bounding box center [629, 203] width 499 height 23
click at [871, 197] on input "(amazon* | "(amazon)") + (ppc | listing* | market* | seo | "search engine optim…" at bounding box center [629, 203] width 499 height 23
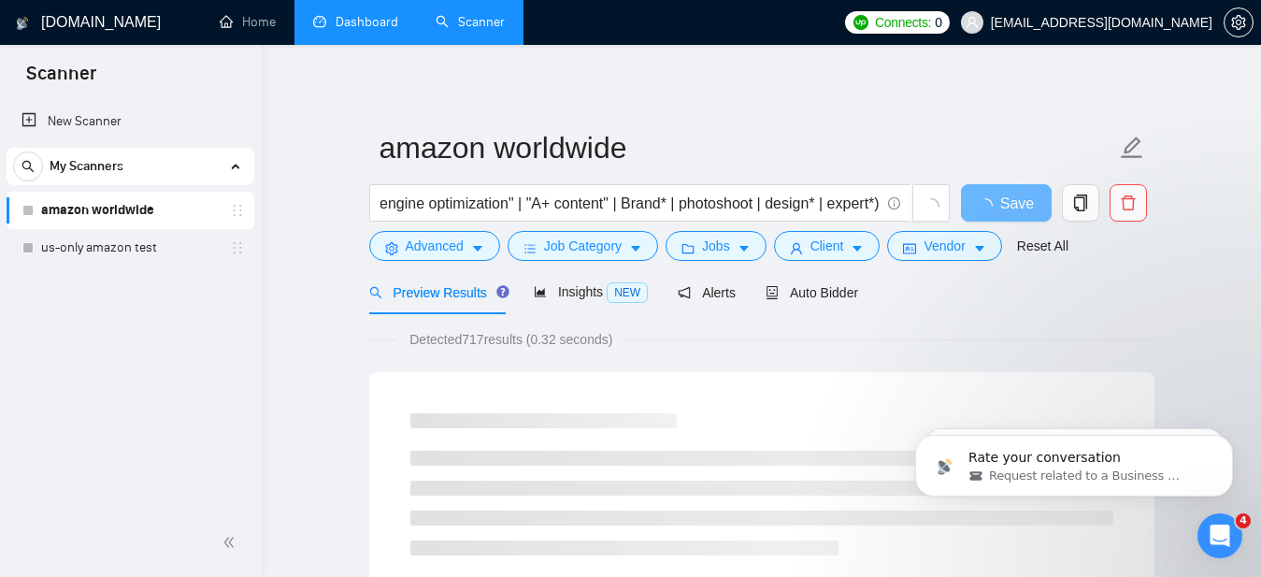
scroll to position [0, 0]
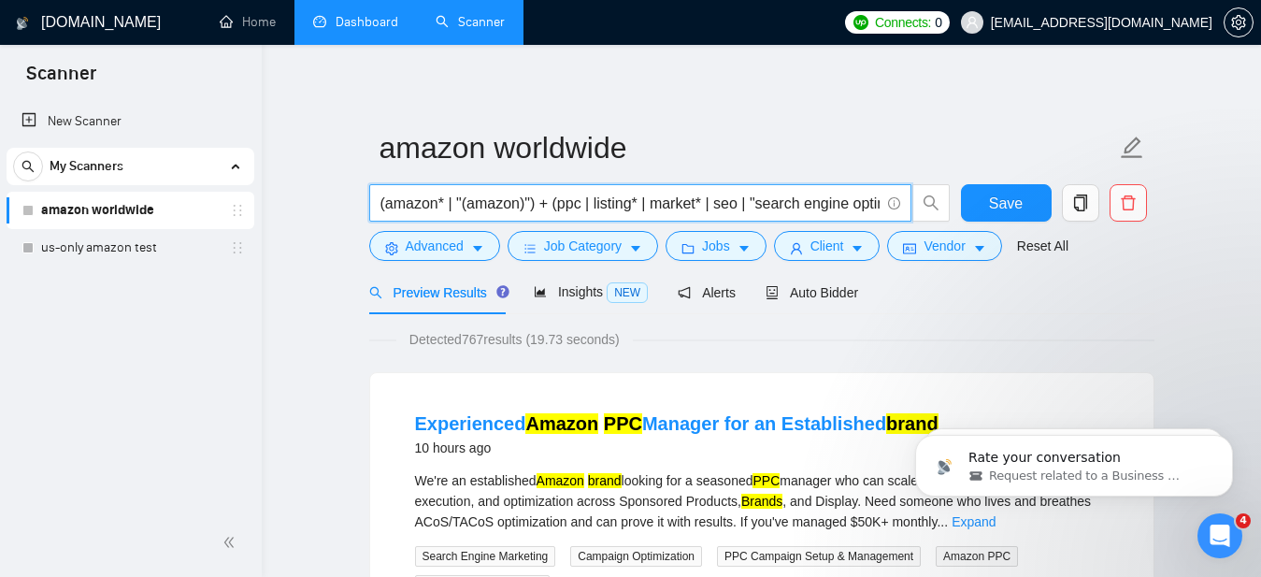
click at [560, 203] on input "(amazon* | "(amazon)") + (ppc | listing* | market* | seo | "search engine optim…" at bounding box center [629, 203] width 499 height 23
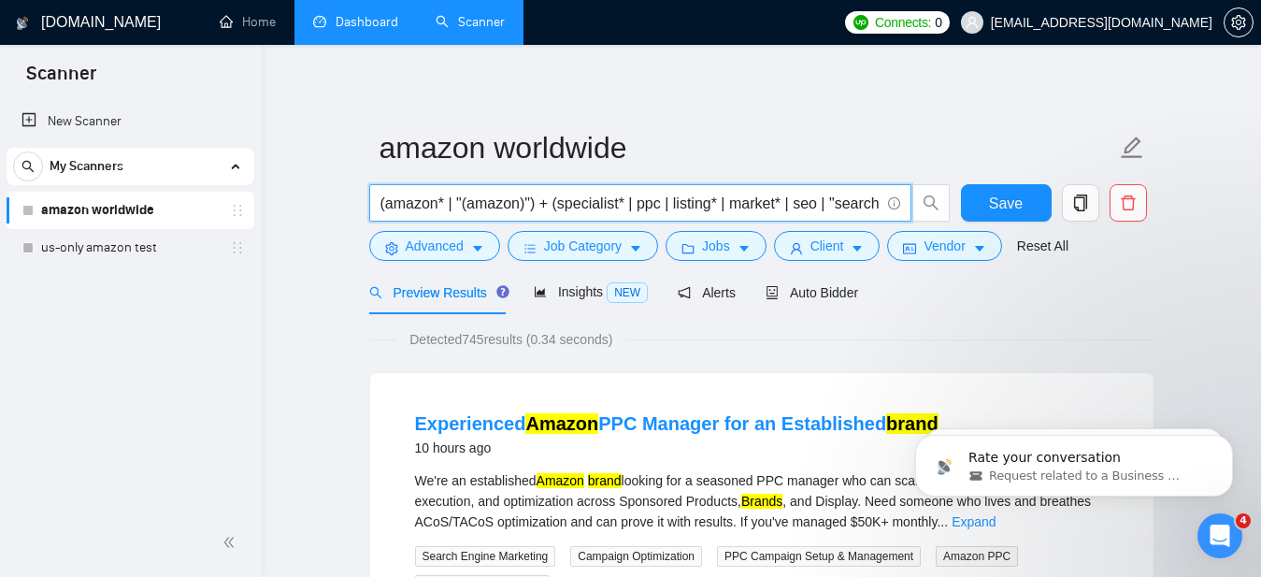
click at [564, 203] on input "(amazon* | "(amazon)") + (specialist* | ppc | listing* | market* | seo | "searc…" at bounding box center [629, 203] width 499 height 23
click at [566, 201] on input "(amazon* | "(amazon)") + (Strategist | specialist* | ppc | listing* | market* |…" at bounding box center [629, 203] width 499 height 23
click at [735, 199] on input "(amazon* | "(amazon)") + ("private label" | Strategist | specialist* | ppc | li…" at bounding box center [629, 203] width 499 height 23
drag, startPoint x: 823, startPoint y: 204, endPoint x: 561, endPoint y: 204, distance: 262.7
click at [561, 204] on input "(amazon* | "(amazon)") + ("private label" | Strategy* | specialist* | ppc | lis…" at bounding box center [629, 203] width 499 height 23
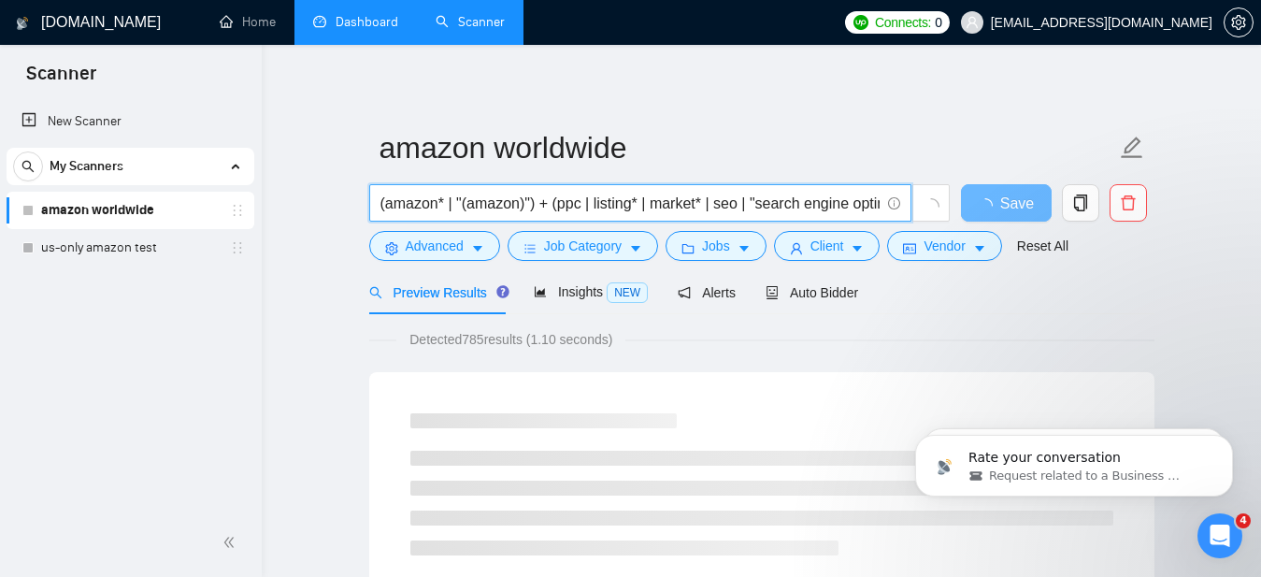
click at [809, 201] on input "(amazon* | "(amazon)") + (ppc | listing* | market* | seo | "search engine optim…" at bounding box center [629, 203] width 499 height 23
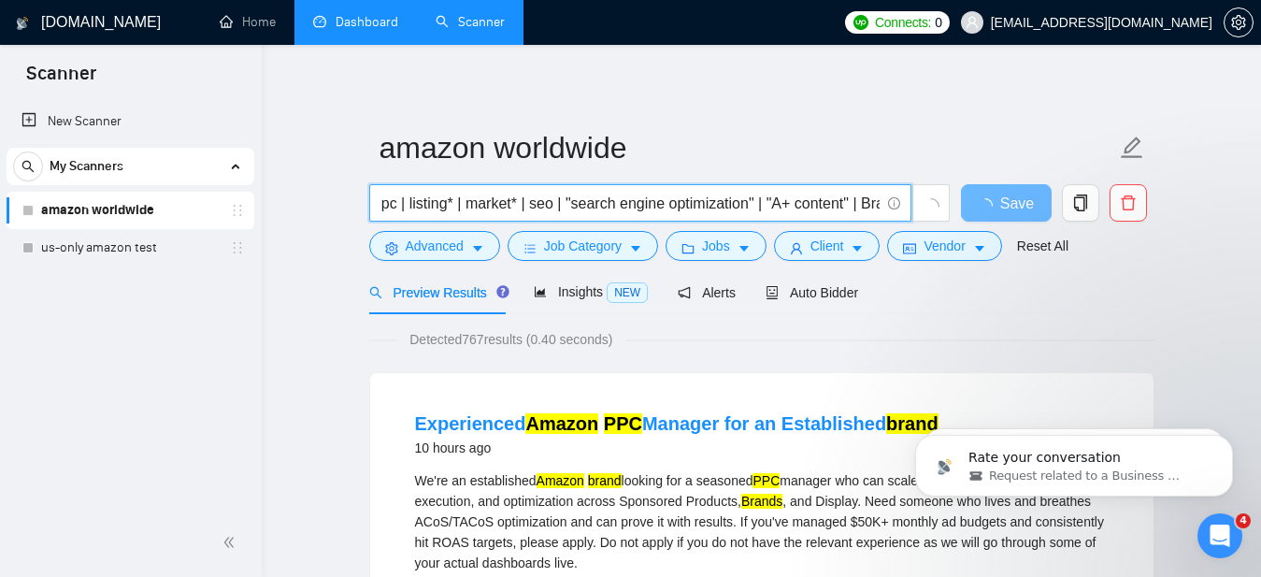
drag, startPoint x: 807, startPoint y: 203, endPoint x: 887, endPoint y: 209, distance: 80.7
click at [887, 209] on span "(amazon* | "(amazon)") + (ppc | listing* | market* | seo | "search engine optim…" at bounding box center [640, 202] width 542 height 37
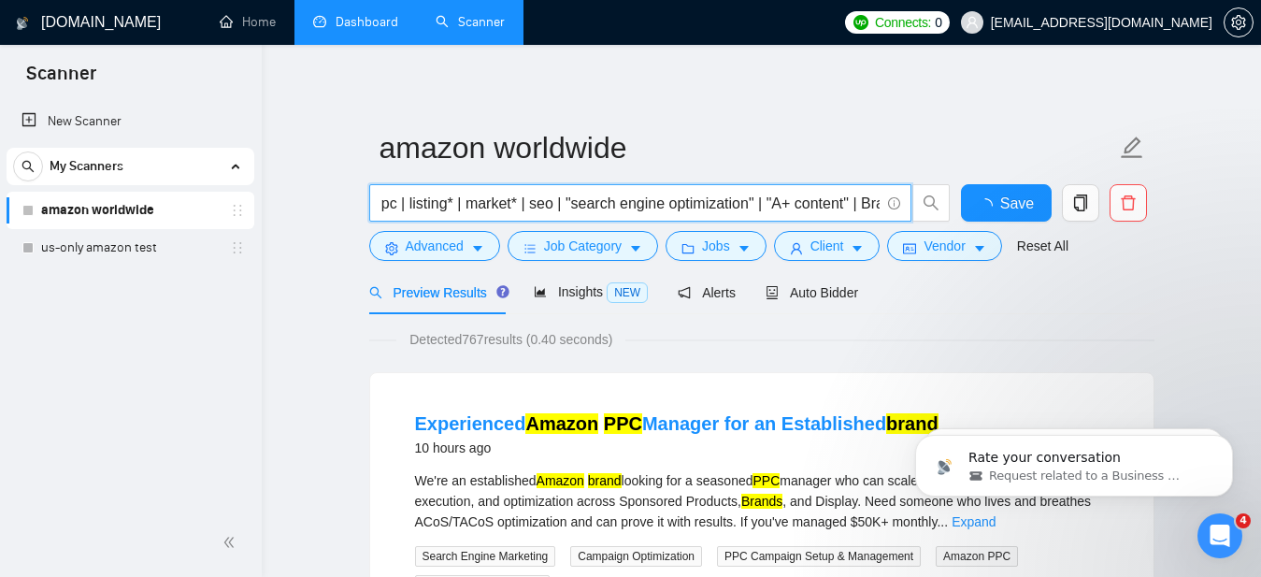
scroll to position [0, 422]
click at [838, 205] on input "(amazon* | "(amazon)") + (ppc | listing* | market* | seo | "search engine optim…" at bounding box center [629, 203] width 499 height 23
drag, startPoint x: 855, startPoint y: 205, endPoint x: 883, endPoint y: 208, distance: 28.2
click at [883, 208] on span "(amazon* | "(amazon)") + (ppc | listing* | market* | seo | "search engine optim…" at bounding box center [640, 202] width 542 height 37
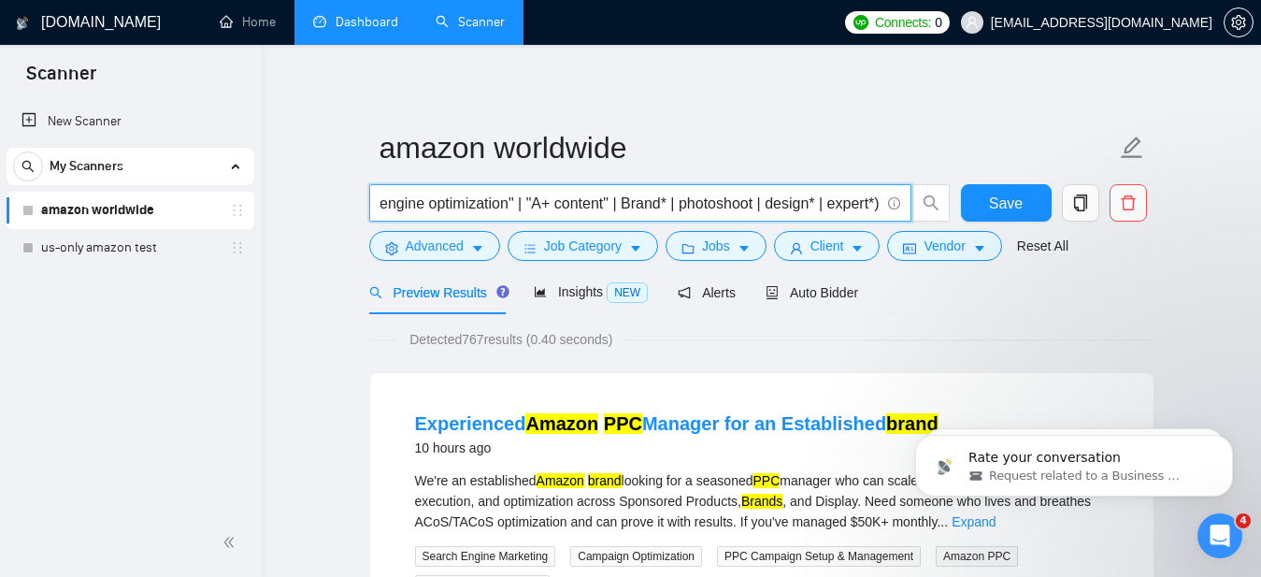
click at [876, 205] on input "(amazon* | "(amazon)") + (ppc | listing* | market* | seo | "search engine optim…" at bounding box center [629, 203] width 499 height 23
paste input ""private label" | Strategy* | specialist* |"
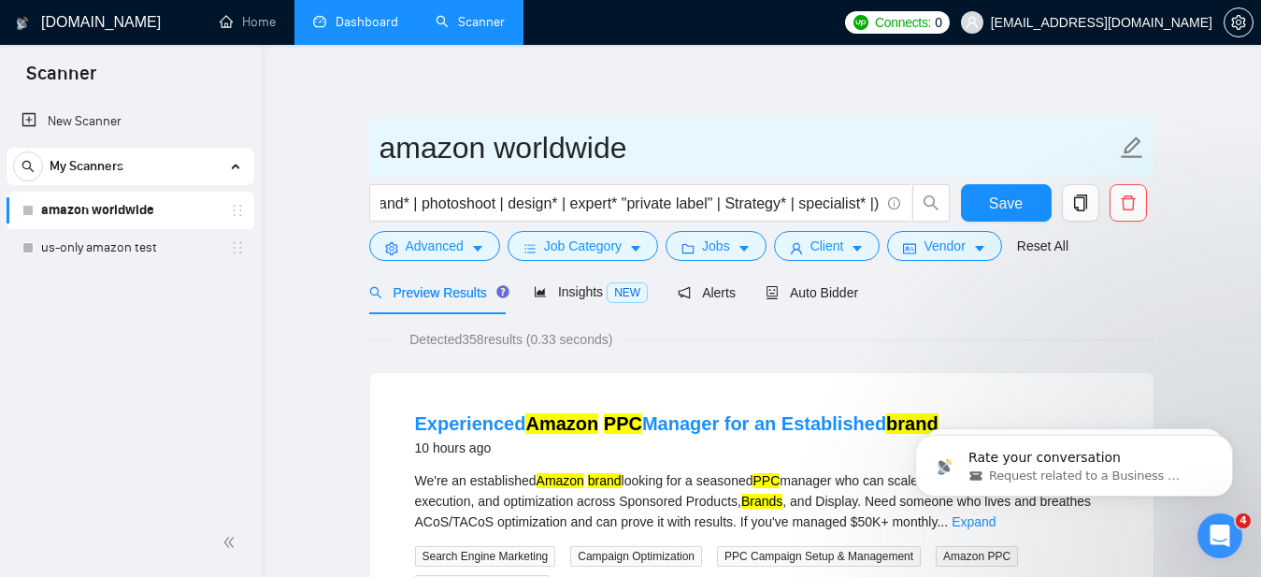
scroll to position [0, 0]
click at [847, 135] on input "amazon worldwide" at bounding box center [747, 147] width 737 height 47
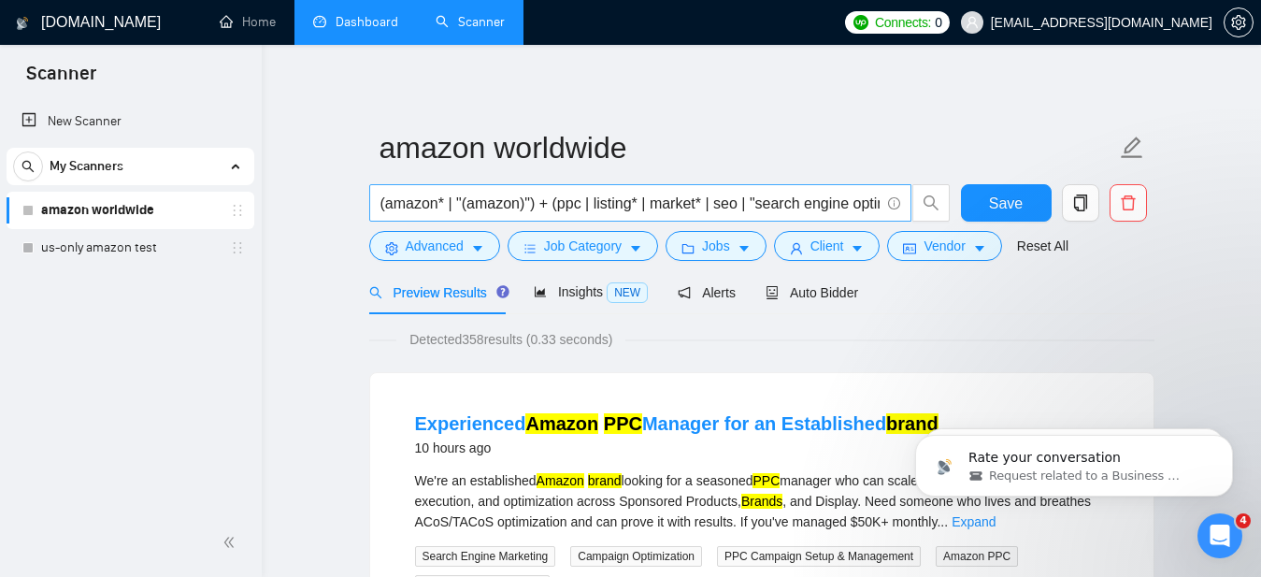
click at [810, 205] on input "(amazon* | "(amazon)") + (ppc | listing* | market* | seo | "search engine optim…" at bounding box center [629, 203] width 499 height 23
drag, startPoint x: 877, startPoint y: 206, endPoint x: 899, endPoint y: 210, distance: 22.9
click at [899, 210] on span "(amazon* | "(amazon)") + (ppc | listing* | market* | seo | "search engine optim…" at bounding box center [640, 202] width 542 height 37
click at [875, 206] on input "(amazon* | "(amazon)") + (ppc | listing* | market* | seo | "search engine optim…" at bounding box center [629, 203] width 499 height 23
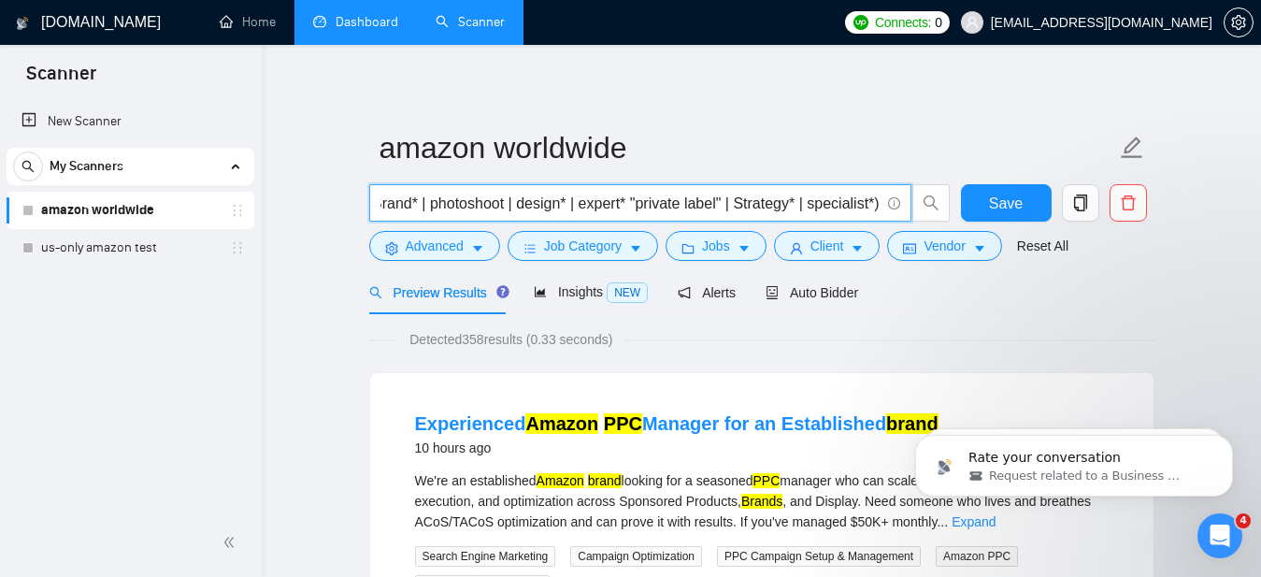
scroll to position [0, 709]
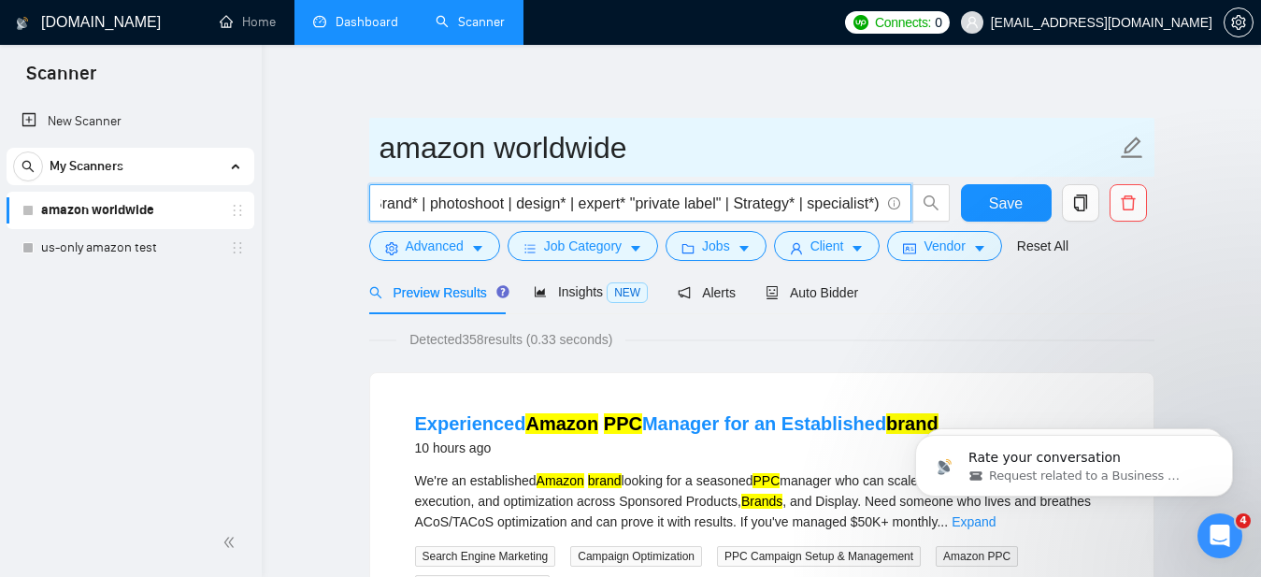
click at [874, 151] on input "amazon worldwide" at bounding box center [747, 147] width 737 height 47
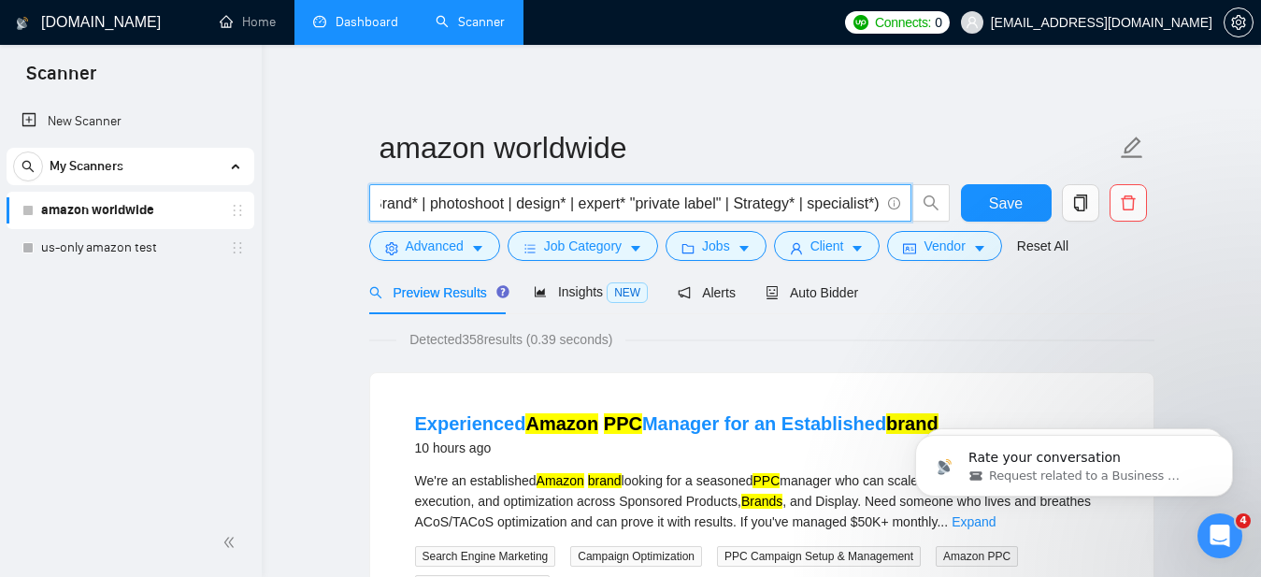
drag, startPoint x: 801, startPoint y: 206, endPoint x: 894, endPoint y: 215, distance: 93.0
click at [894, 215] on span "(amazon* | "(amazon)") + (ppc | listing* | market* | seo | "search engine optim…" at bounding box center [640, 202] width 542 height 37
click at [616, 205] on input "(amazon* | "(amazon)") + (ppc | listing* | market* | seo | "search engine optim…" at bounding box center [629, 203] width 499 height 23
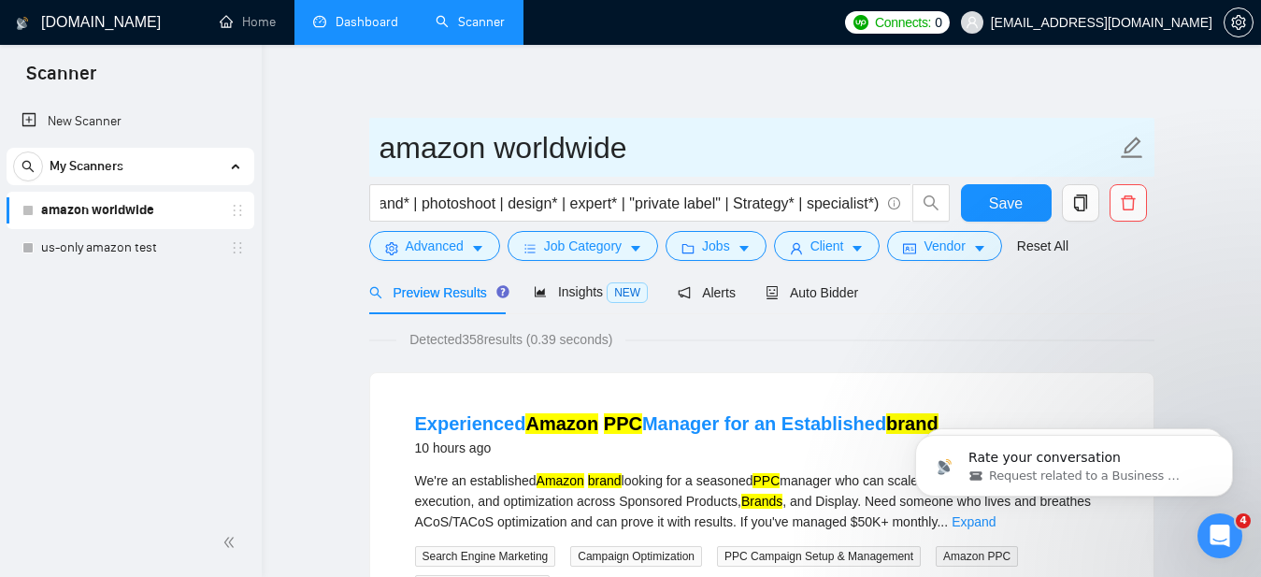
scroll to position [0, 0]
click at [723, 131] on input "amazon worldwide" at bounding box center [747, 147] width 737 height 47
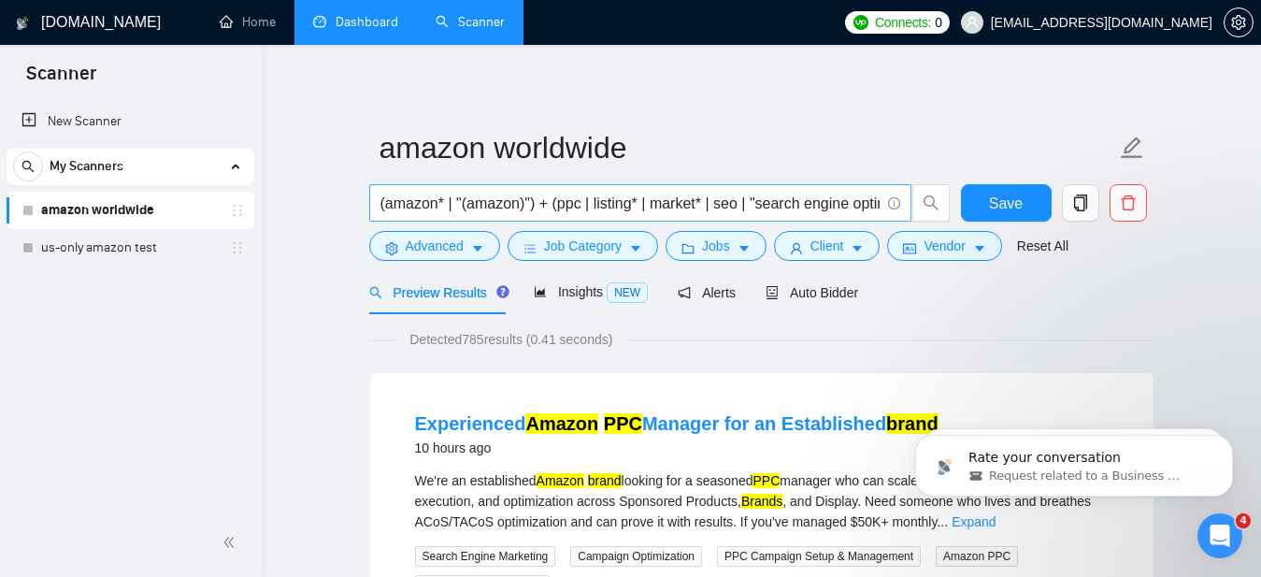
click at [807, 205] on input "(amazon* | "(amazon)") + (ppc | listing* | market* | seo | "search engine optim…" at bounding box center [629, 203] width 499 height 23
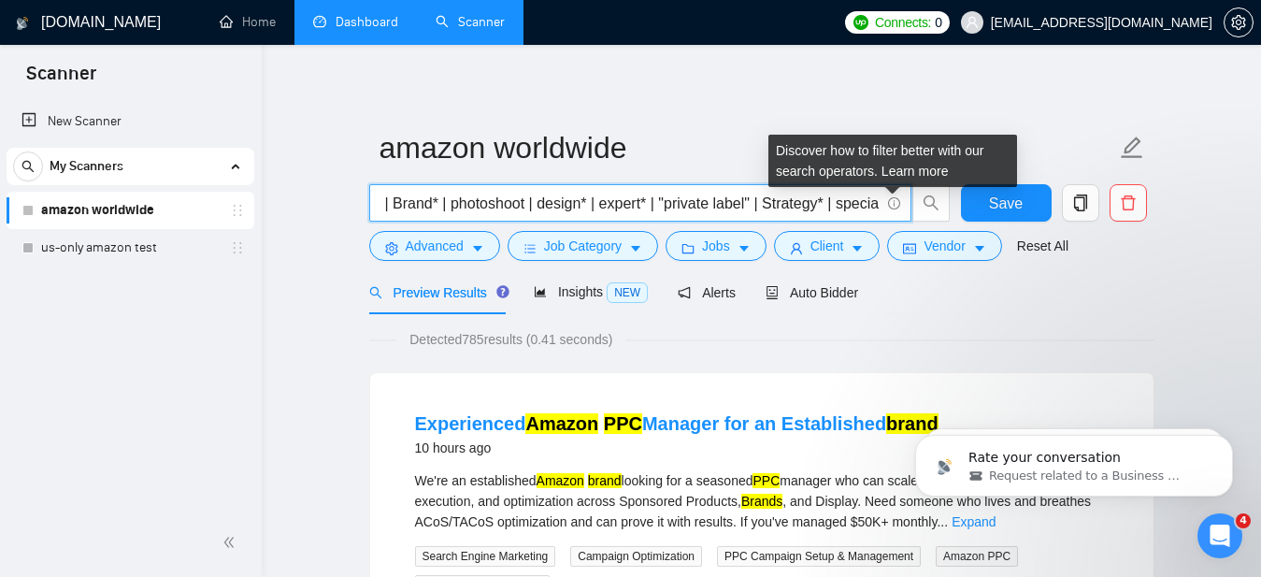
scroll to position [0, 717]
drag, startPoint x: 851, startPoint y: 201, endPoint x: 895, endPoint y: 202, distance: 43.9
click at [895, 202] on span "(amazon* | "(amazon)") + (ppc | listing* | market* | seo | "search engine optim…" at bounding box center [640, 202] width 542 height 37
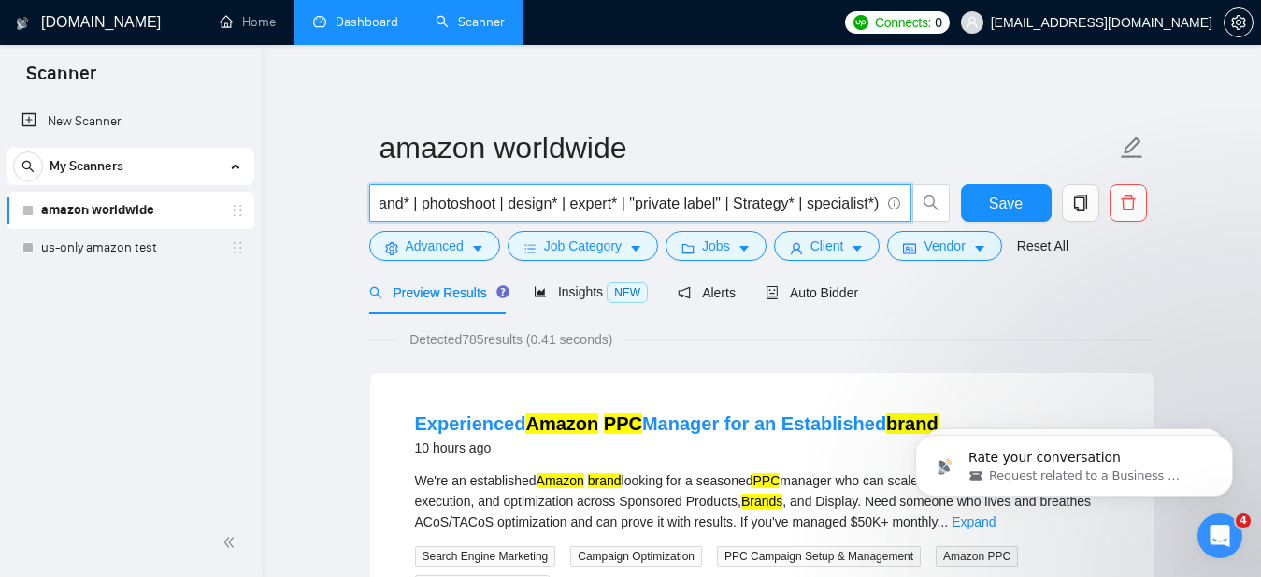
click at [775, 330] on div "Detected 785 results (0.41 seconds)" at bounding box center [761, 339] width 785 height 21
click at [795, 203] on input "(amazon* | "(amazon)") + (ppc | listing* | market* | seo | "search engine optim…" at bounding box center [629, 203] width 499 height 23
drag, startPoint x: 814, startPoint y: 203, endPoint x: 841, endPoint y: 203, distance: 27.1
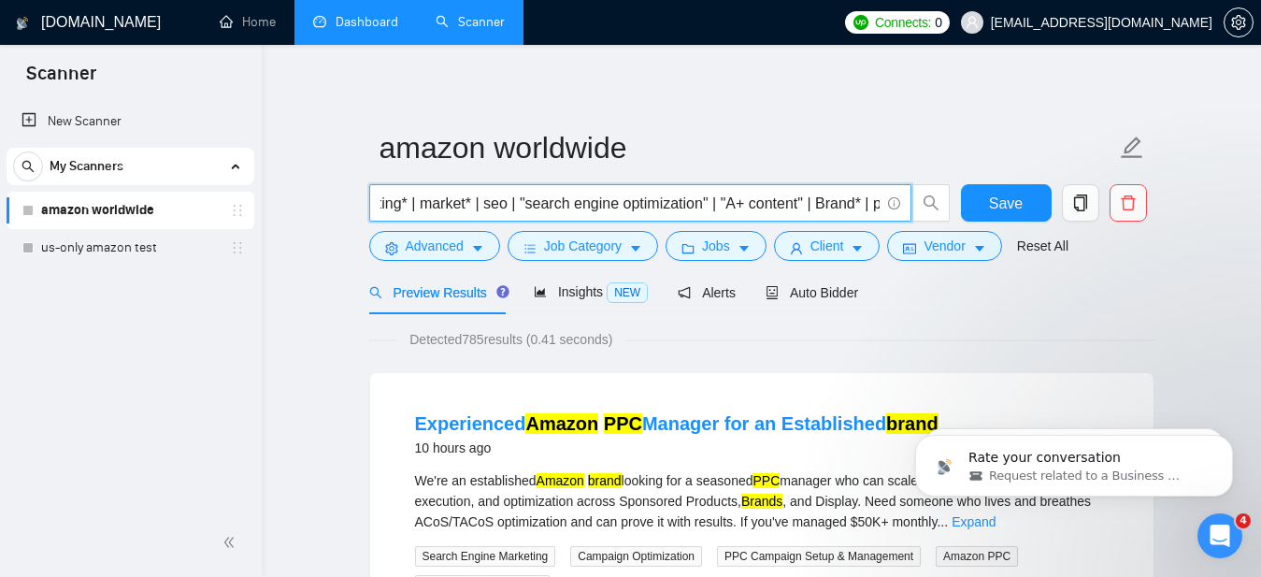
click at [841, 203] on input "(amazon* | "(amazon)") + (ppc | listing* | market* | seo | "search engine optim…" at bounding box center [629, 203] width 499 height 23
click at [727, 202] on input "(amazon* | "(amazon)") + (ppc | listing* | market* | seo | "search engine optim…" at bounding box center [629, 203] width 499 height 23
type input "(amazon* | "(amazon)") + (ppc | listing* | market* | seo | "search engine optim…"
click at [943, 306] on div "Preview Results Insights NEW Alerts Auto Bidder" at bounding box center [761, 292] width 785 height 44
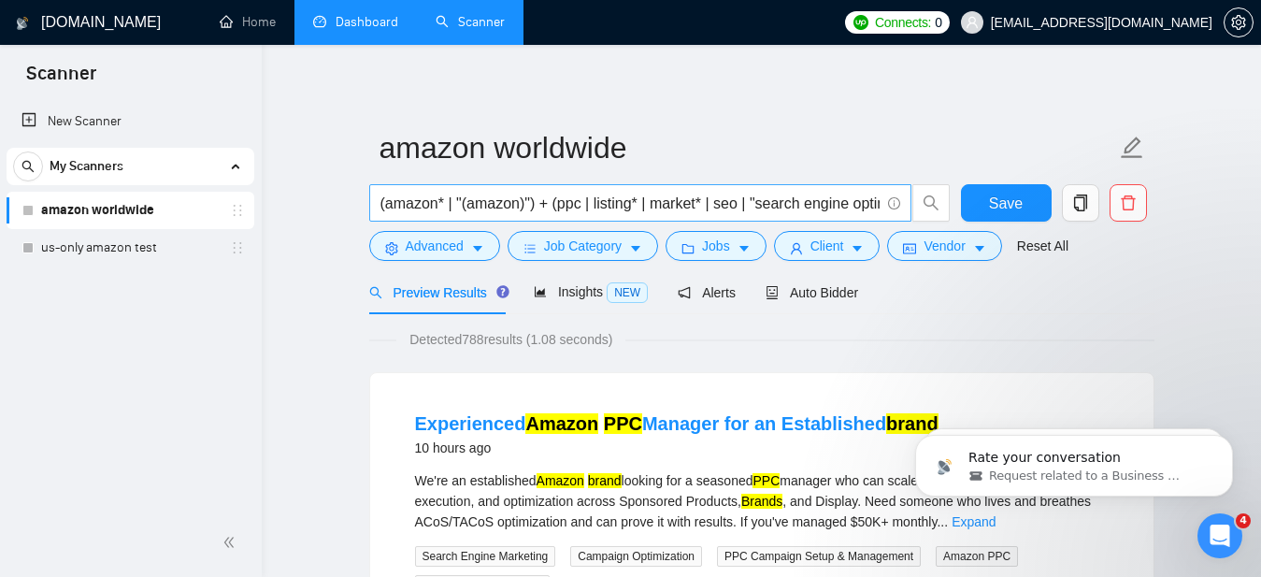
click at [494, 204] on input "(amazon* | "(amazon)") + (ppc | listing* | market* | seo | "search engine optim…" at bounding box center [629, 203] width 499 height 23
drag, startPoint x: 476, startPoint y: 200, endPoint x: 356, endPoint y: 200, distance: 119.6
click at [1003, 202] on span "Save" at bounding box center [1006, 203] width 34 height 23
